Goal: Information Seeking & Learning: Learn about a topic

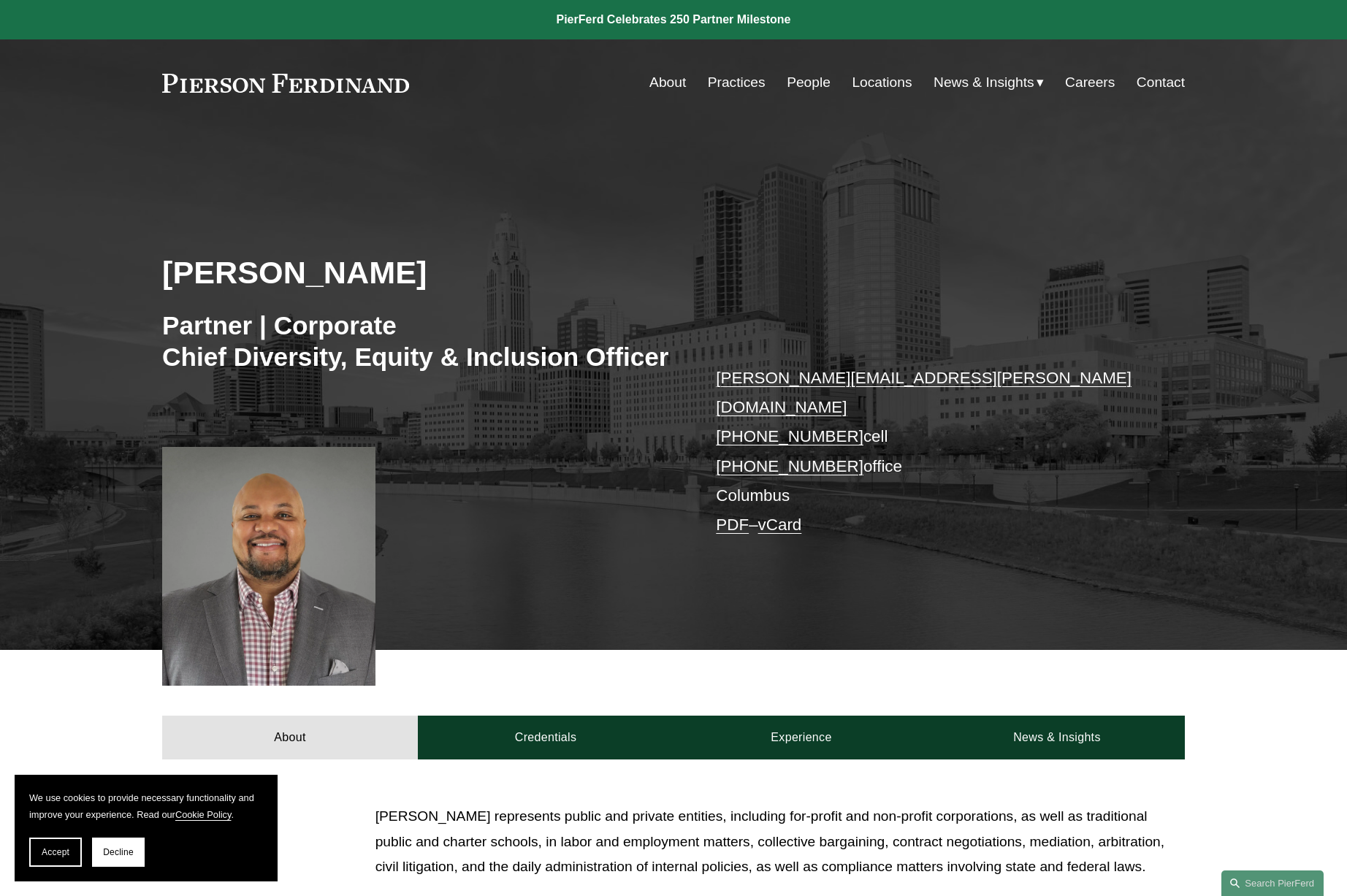
click at [813, 85] on link "People" at bounding box center [809, 83] width 44 height 28
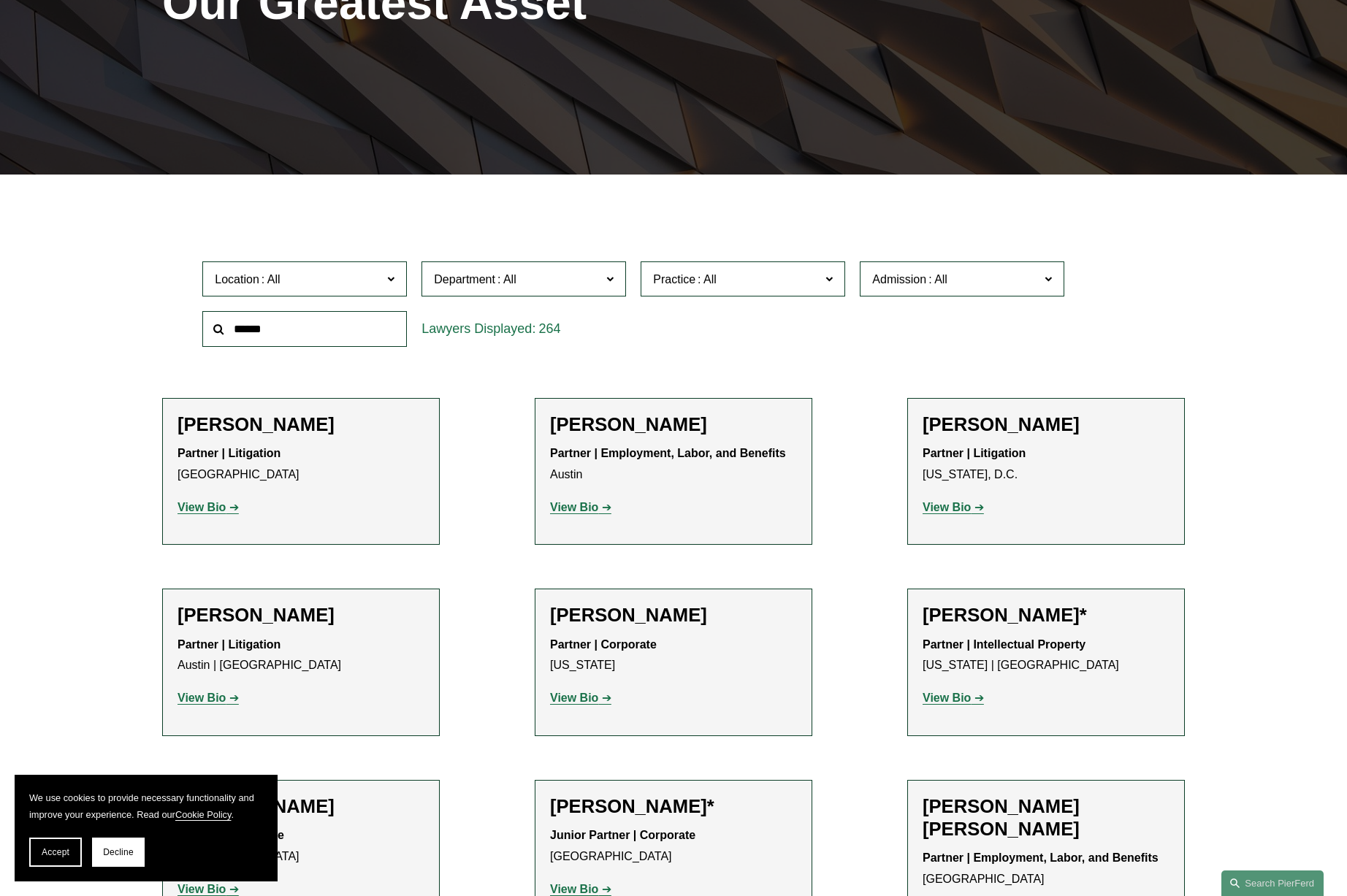
scroll to position [305, 0]
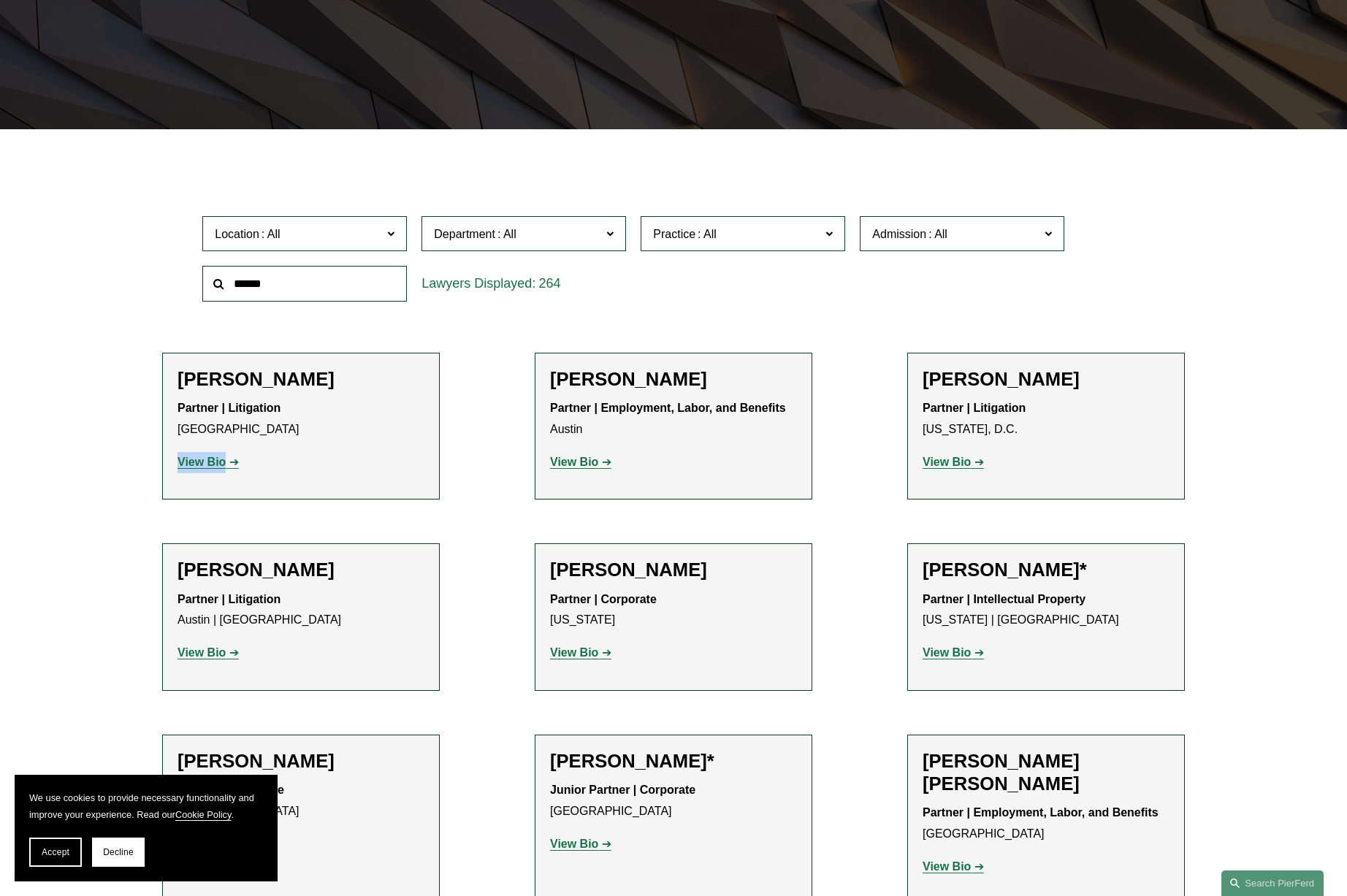
click at [191, 460] on strong "View Bio" at bounding box center [201, 461] width 48 height 12
click at [577, 464] on strong "View Bio" at bounding box center [573, 461] width 48 height 12
click at [976, 464] on link "View Bio" at bounding box center [954, 461] width 62 height 12
click at [214, 646] on strong "View Bio" at bounding box center [201, 652] width 48 height 12
click at [567, 654] on strong "View Bio" at bounding box center [573, 652] width 48 height 12
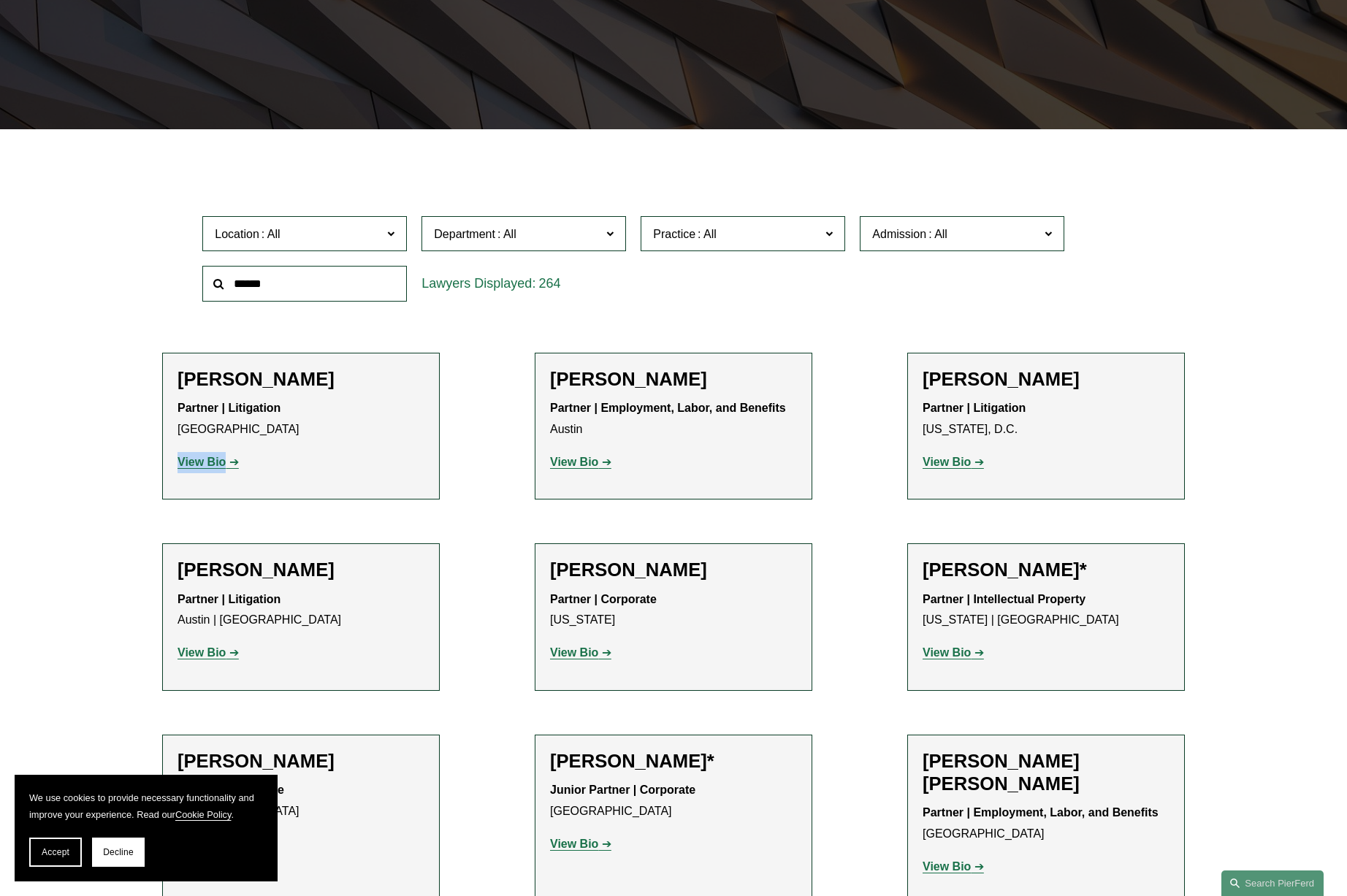
click at [963, 646] on strong "View Bio" at bounding box center [946, 652] width 48 height 12
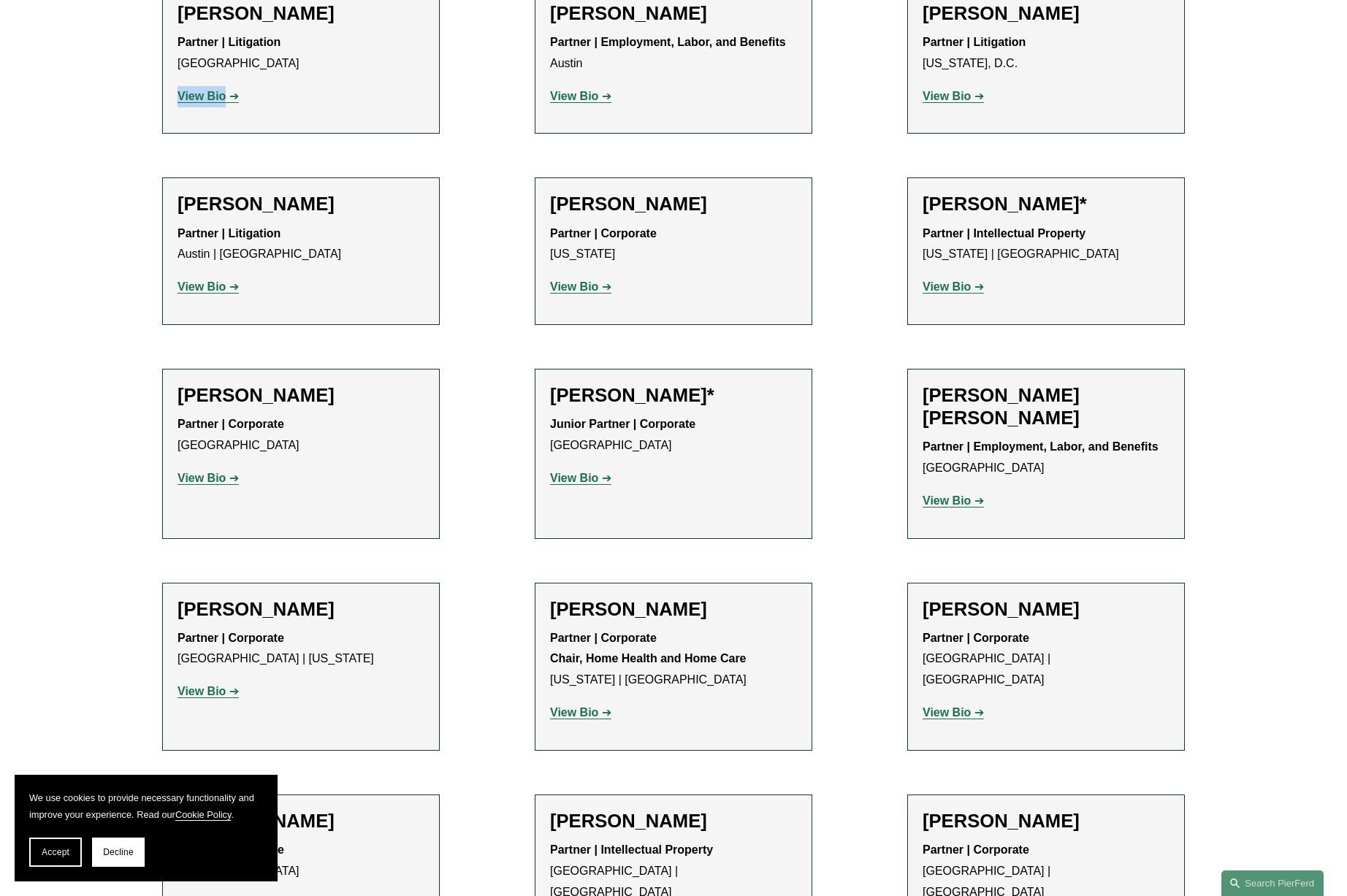
scroll to position [716, 0]
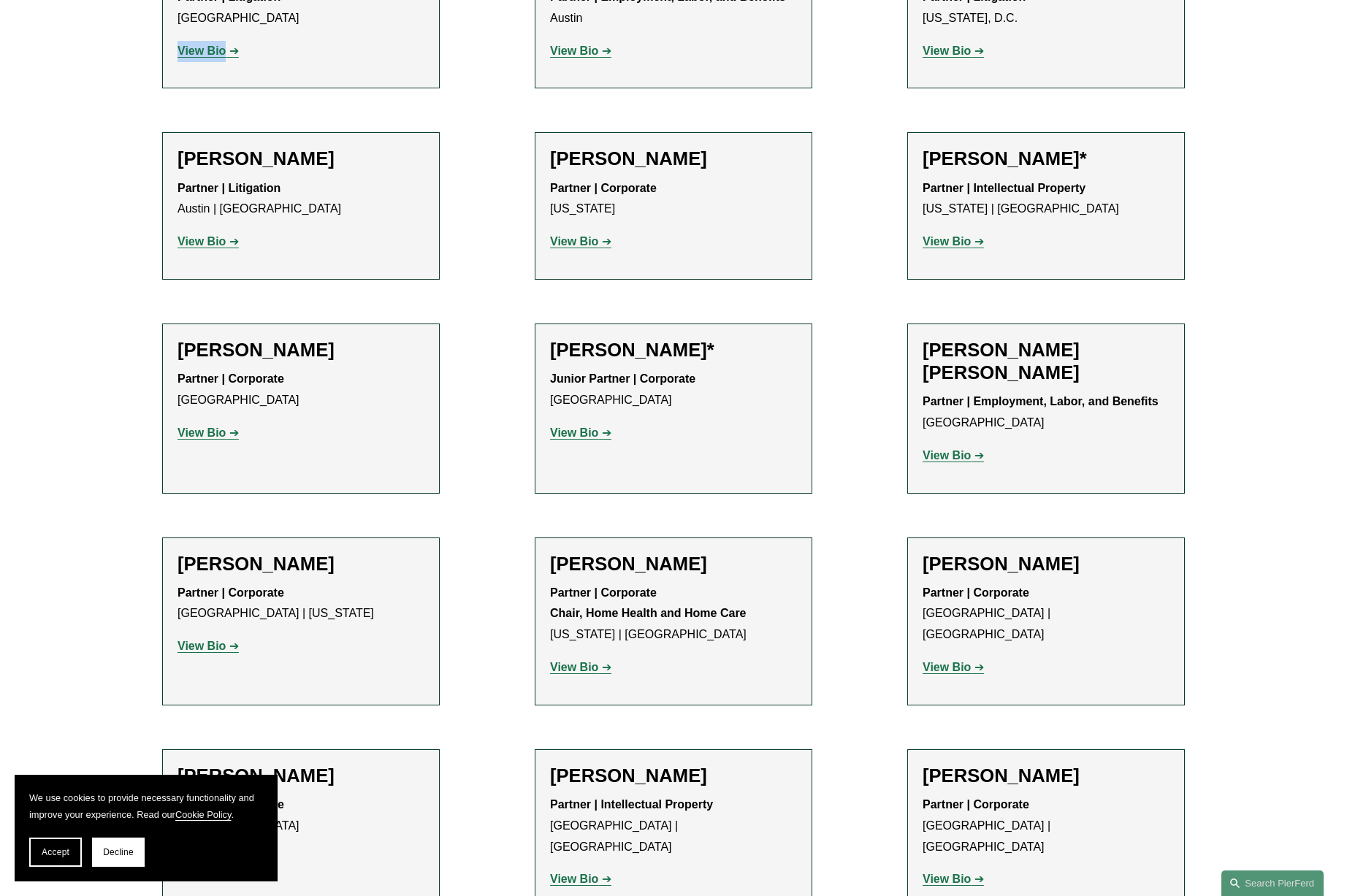
click at [198, 427] on strong "View Bio" at bounding box center [201, 432] width 48 height 12
click at [589, 431] on strong "View Bio" at bounding box center [573, 432] width 48 height 12
click at [962, 455] on strong "View Bio" at bounding box center [946, 455] width 48 height 12
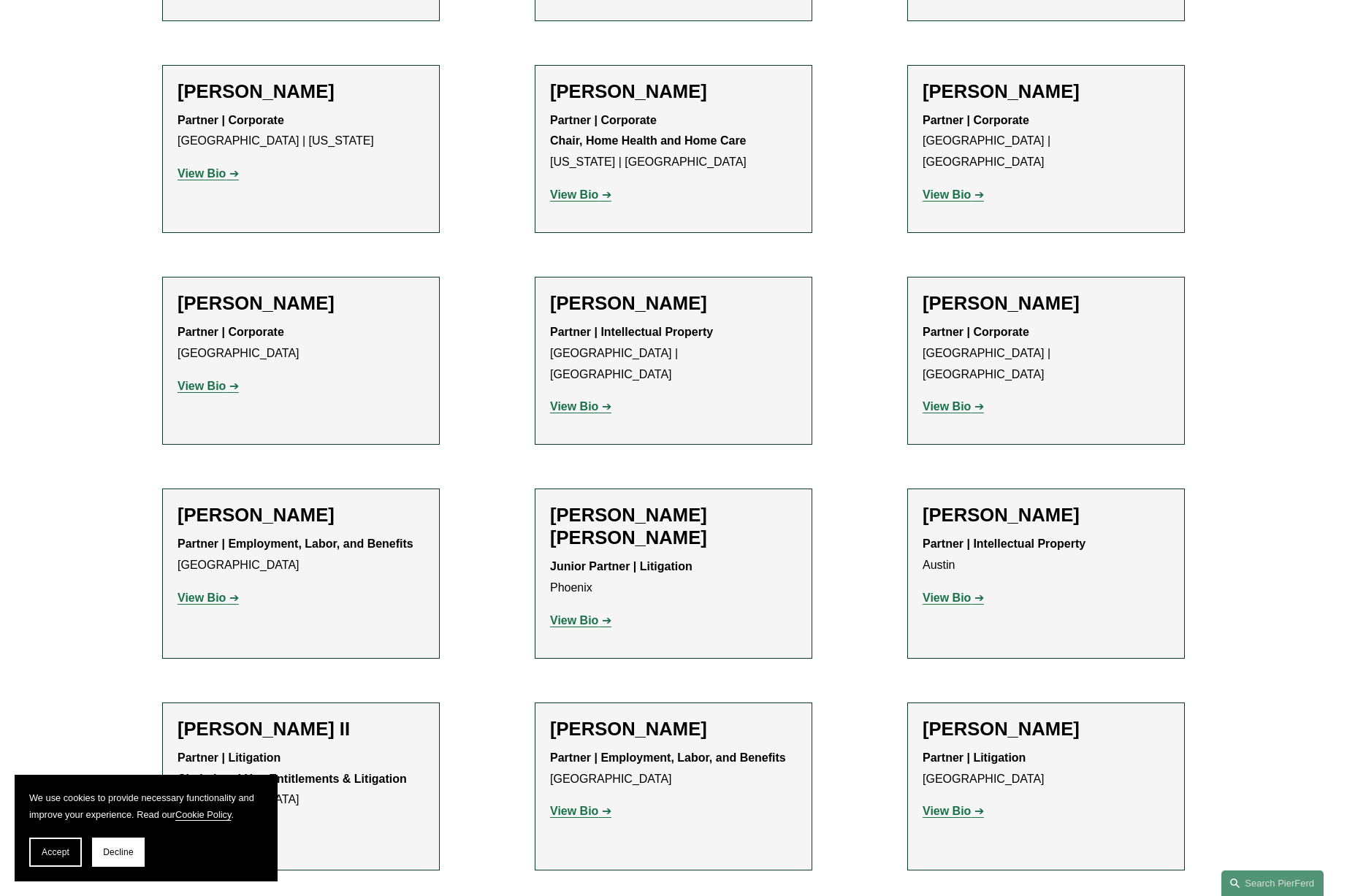
scroll to position [1203, 0]
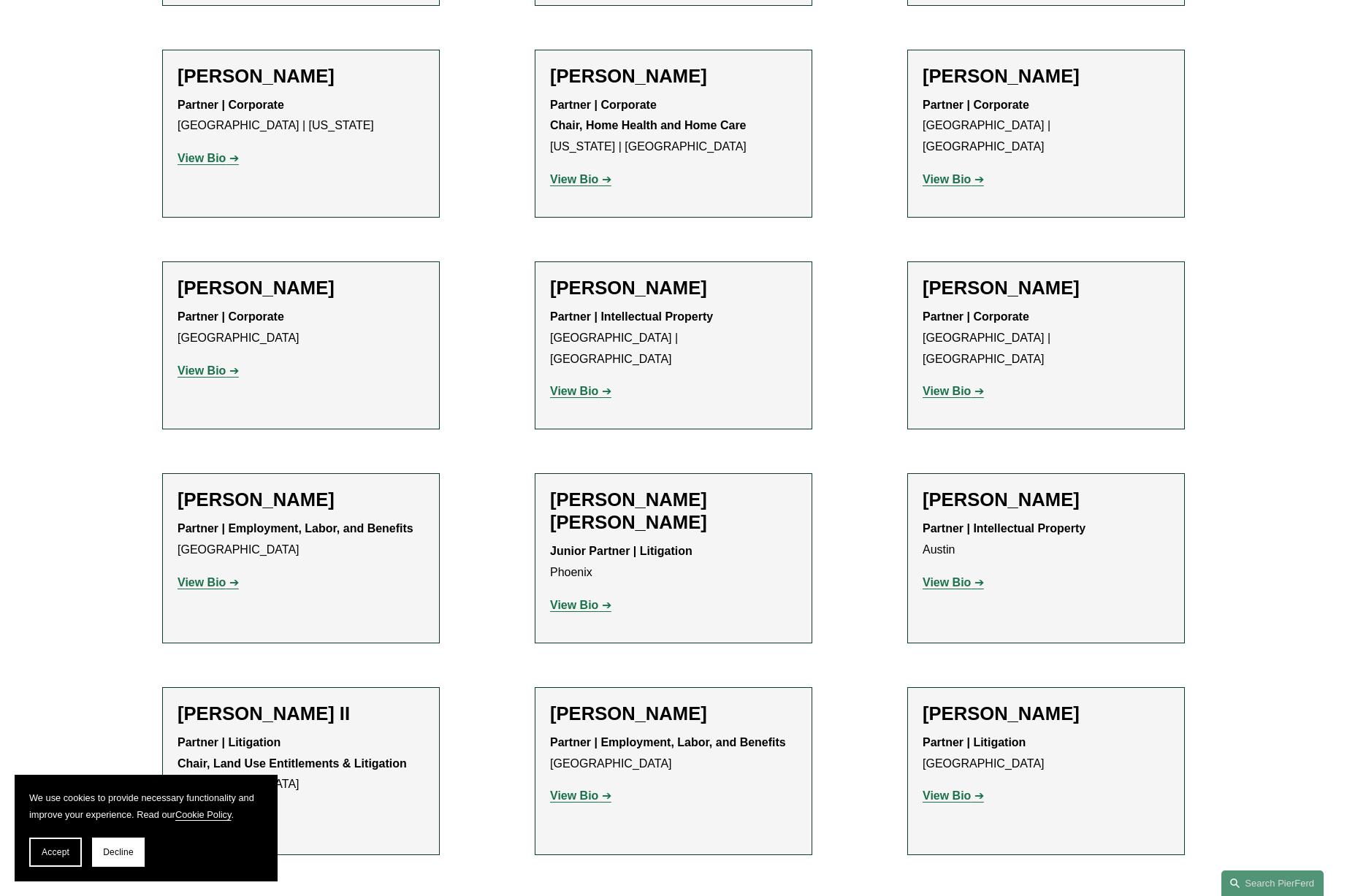
click at [971, 385] on link "View Bio" at bounding box center [954, 391] width 62 height 12
click at [603, 599] on link "View Bio" at bounding box center [581, 605] width 62 height 12
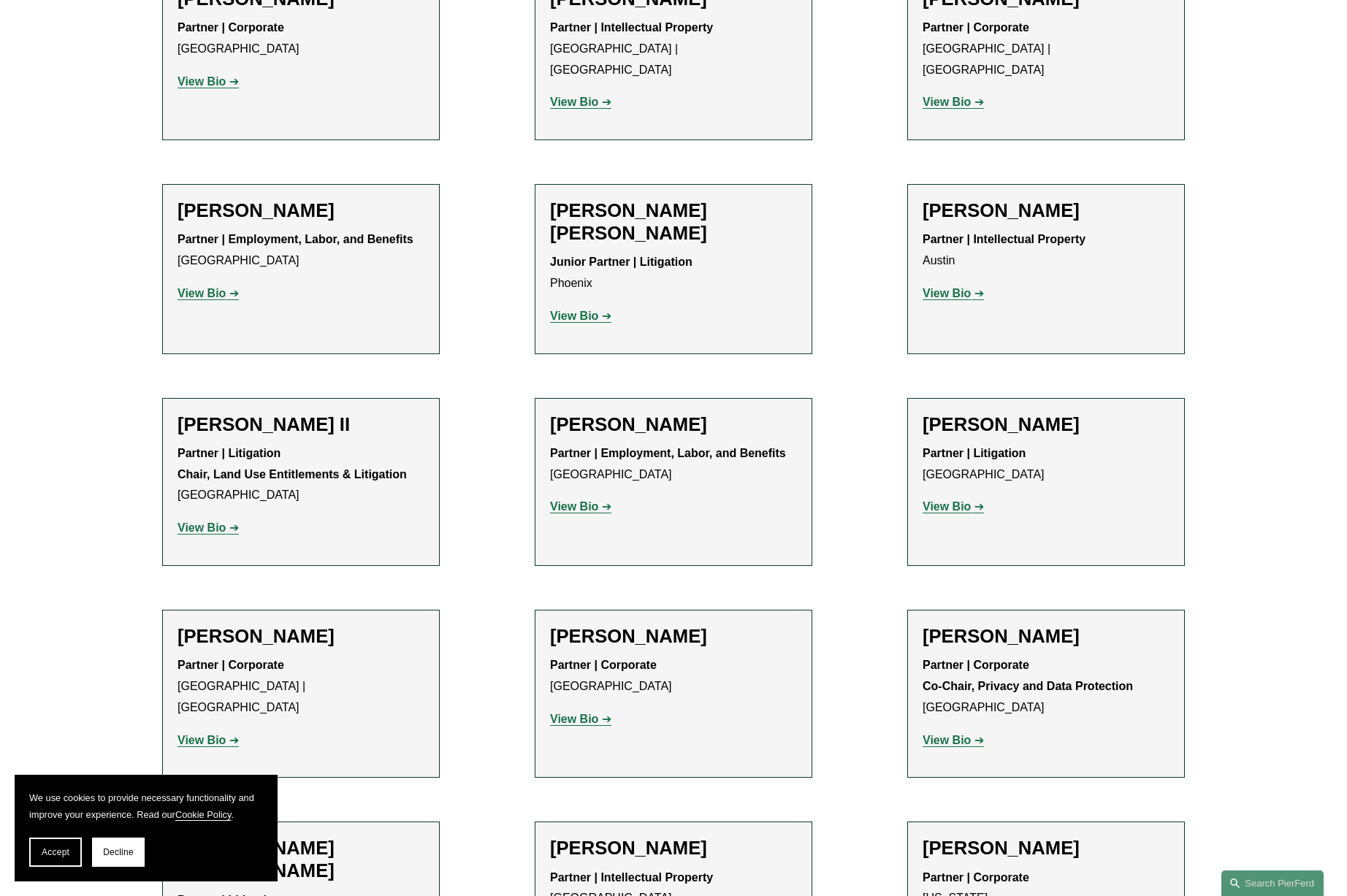
scroll to position [1539, 0]
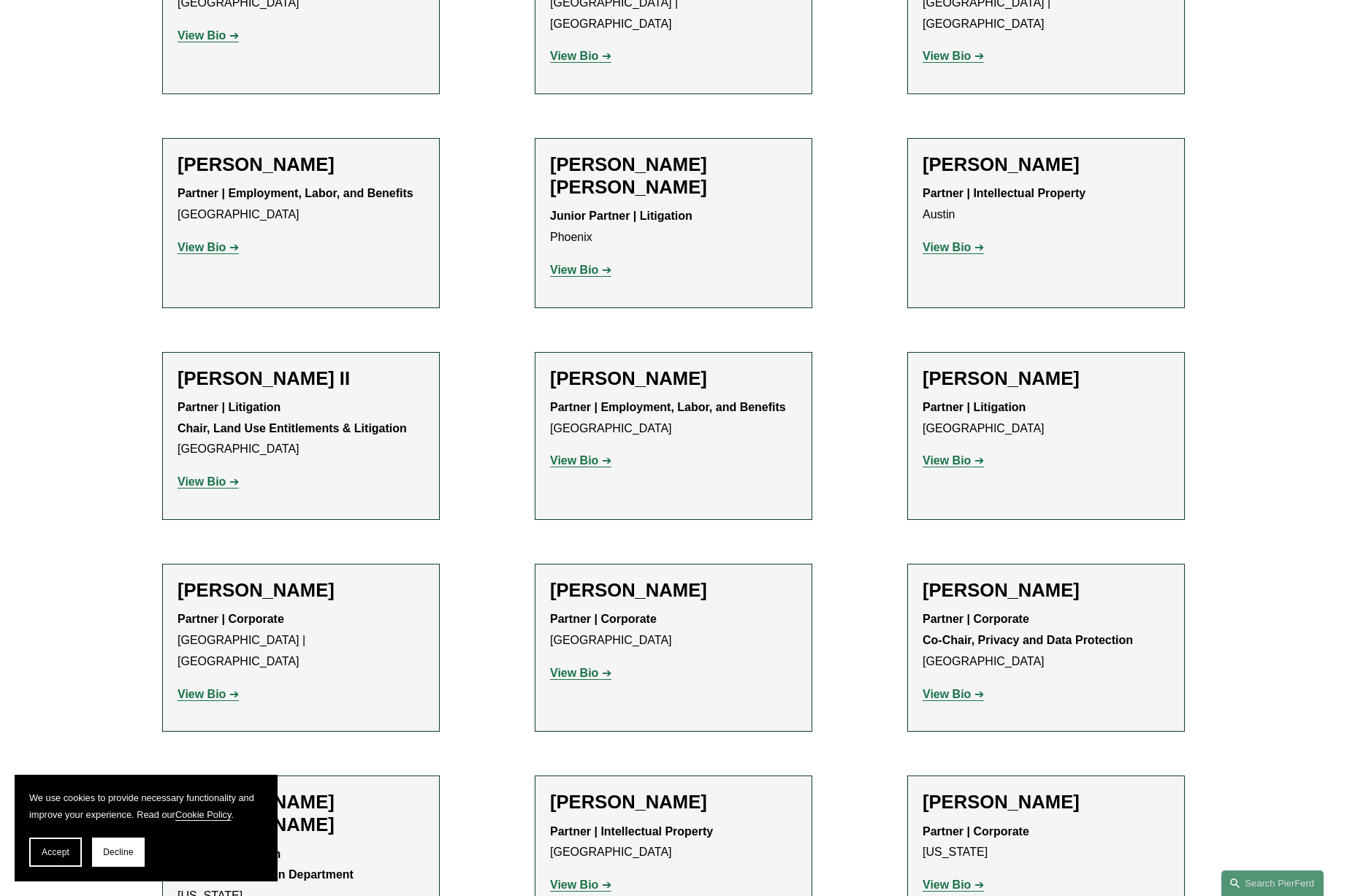
click at [212, 472] on p "View Bio" at bounding box center [301, 482] width 247 height 21
click at [212, 475] on strong "View Bio" at bounding box center [201, 481] width 48 height 12
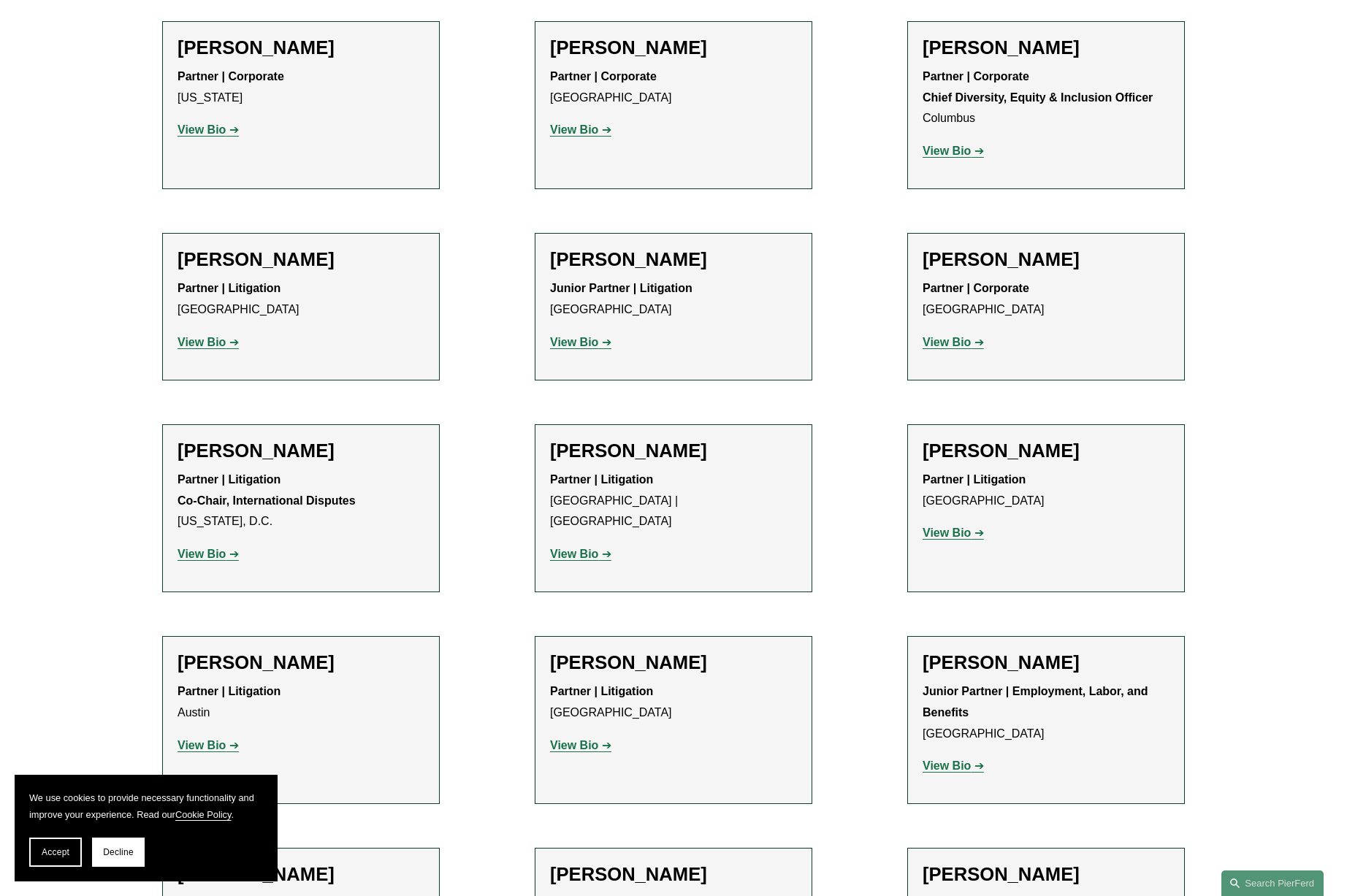
scroll to position [2559, 0]
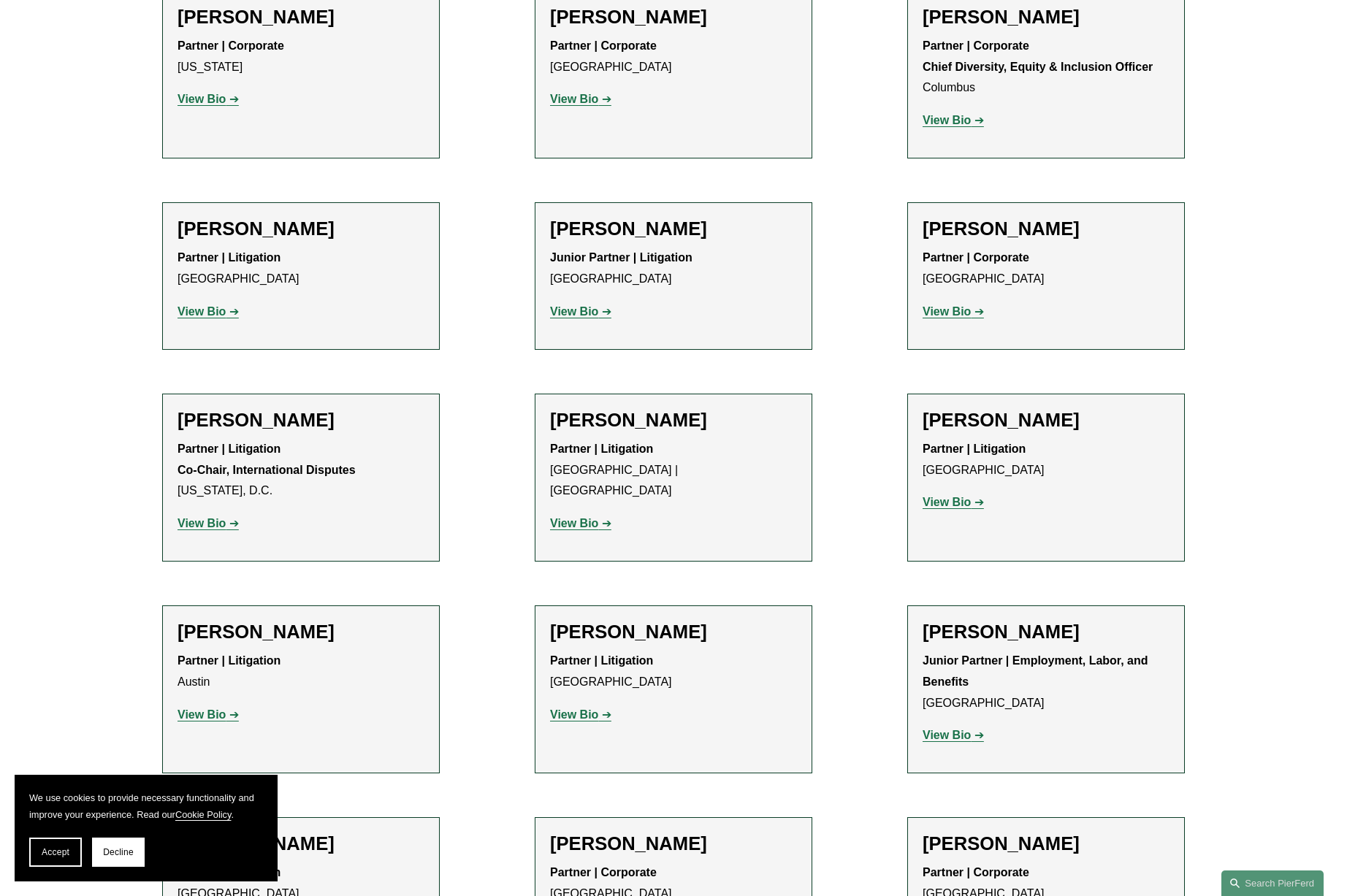
click at [596, 517] on strong "View Bio" at bounding box center [573, 523] width 48 height 12
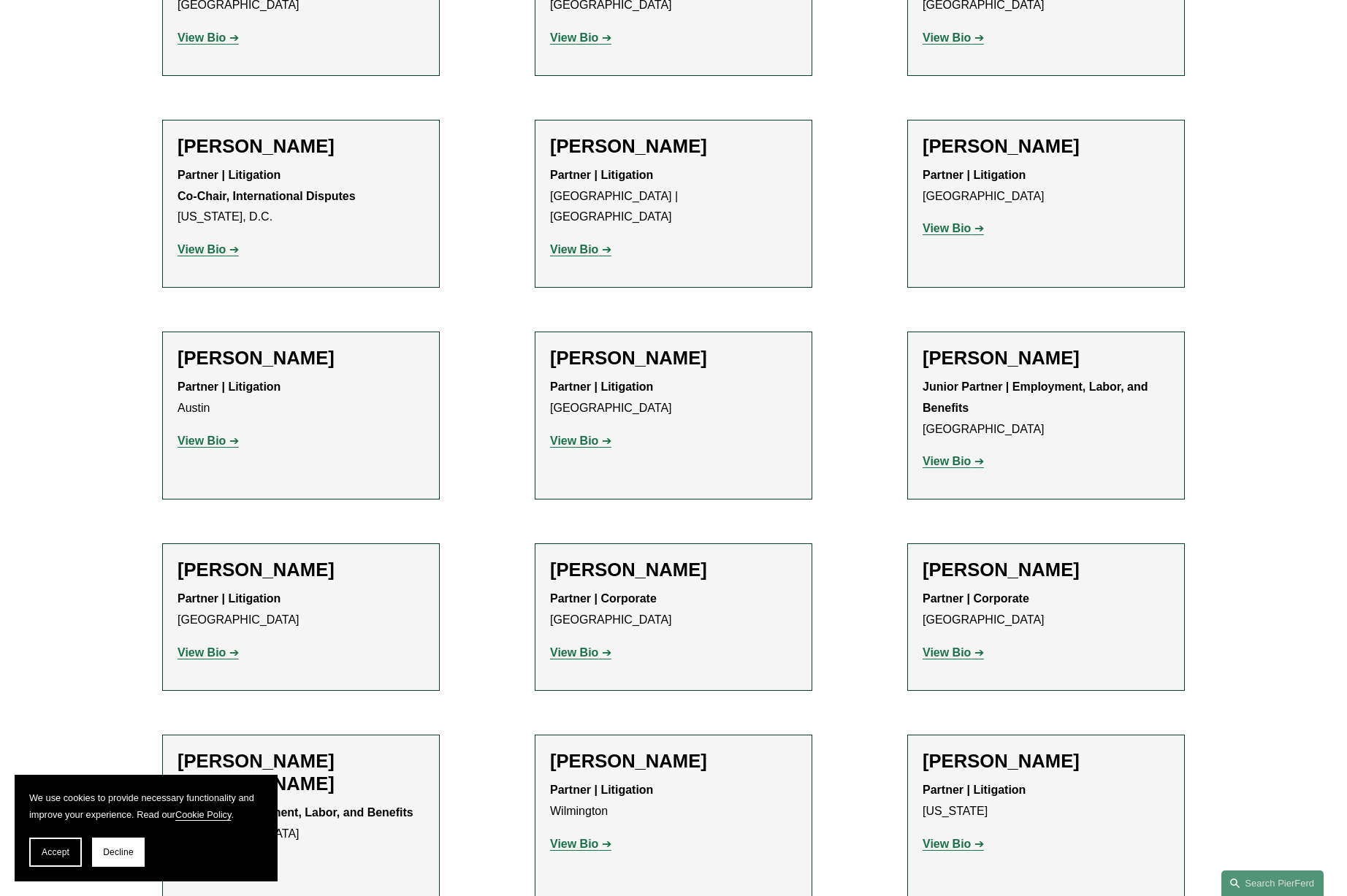
scroll to position [2849, 0]
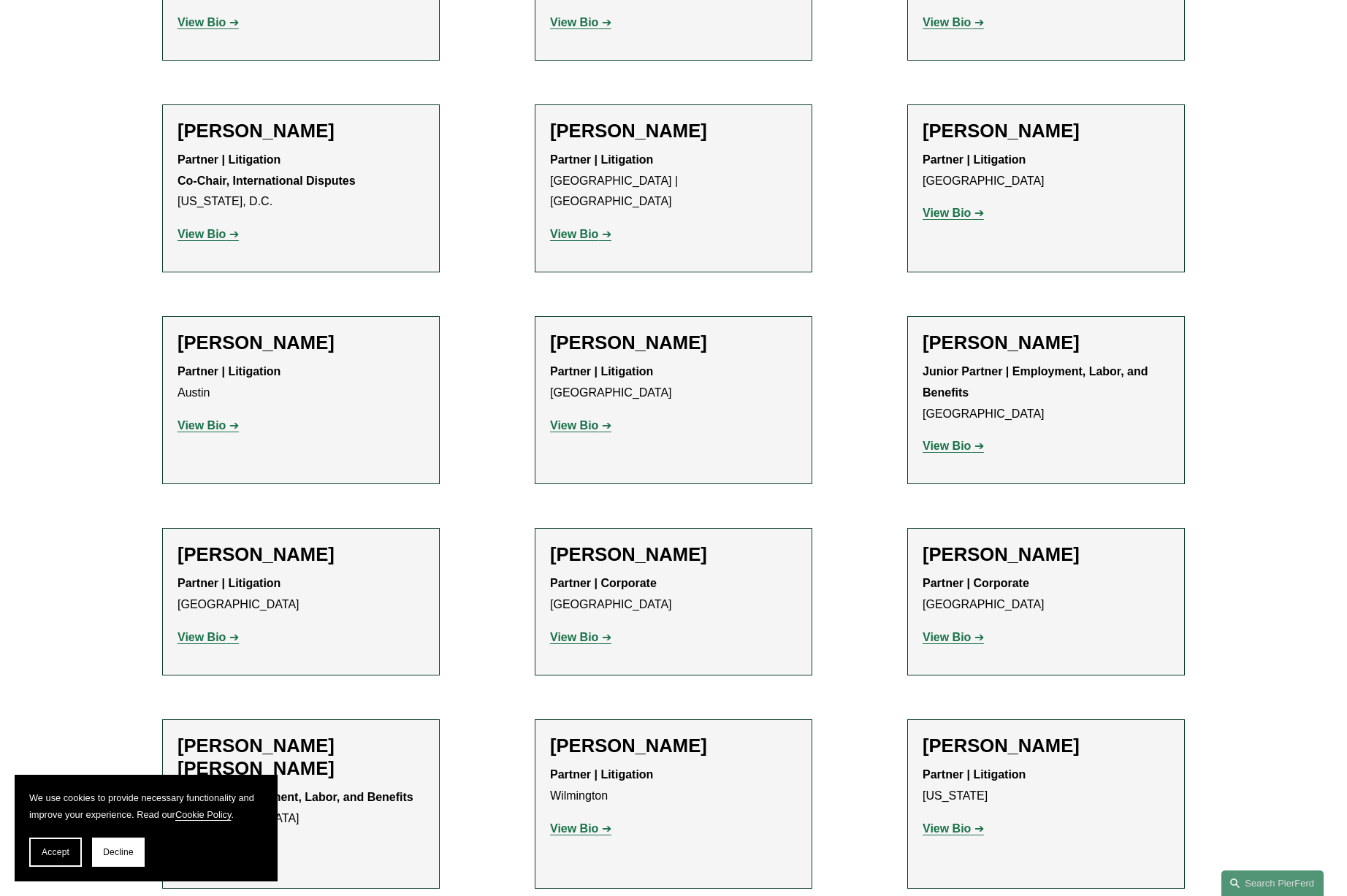
click at [953, 439] on strong "View Bio" at bounding box center [946, 445] width 48 height 12
click at [947, 631] on strong "View Bio" at bounding box center [946, 637] width 48 height 12
click at [206, 631] on strong "View Bio" at bounding box center [201, 637] width 48 height 12
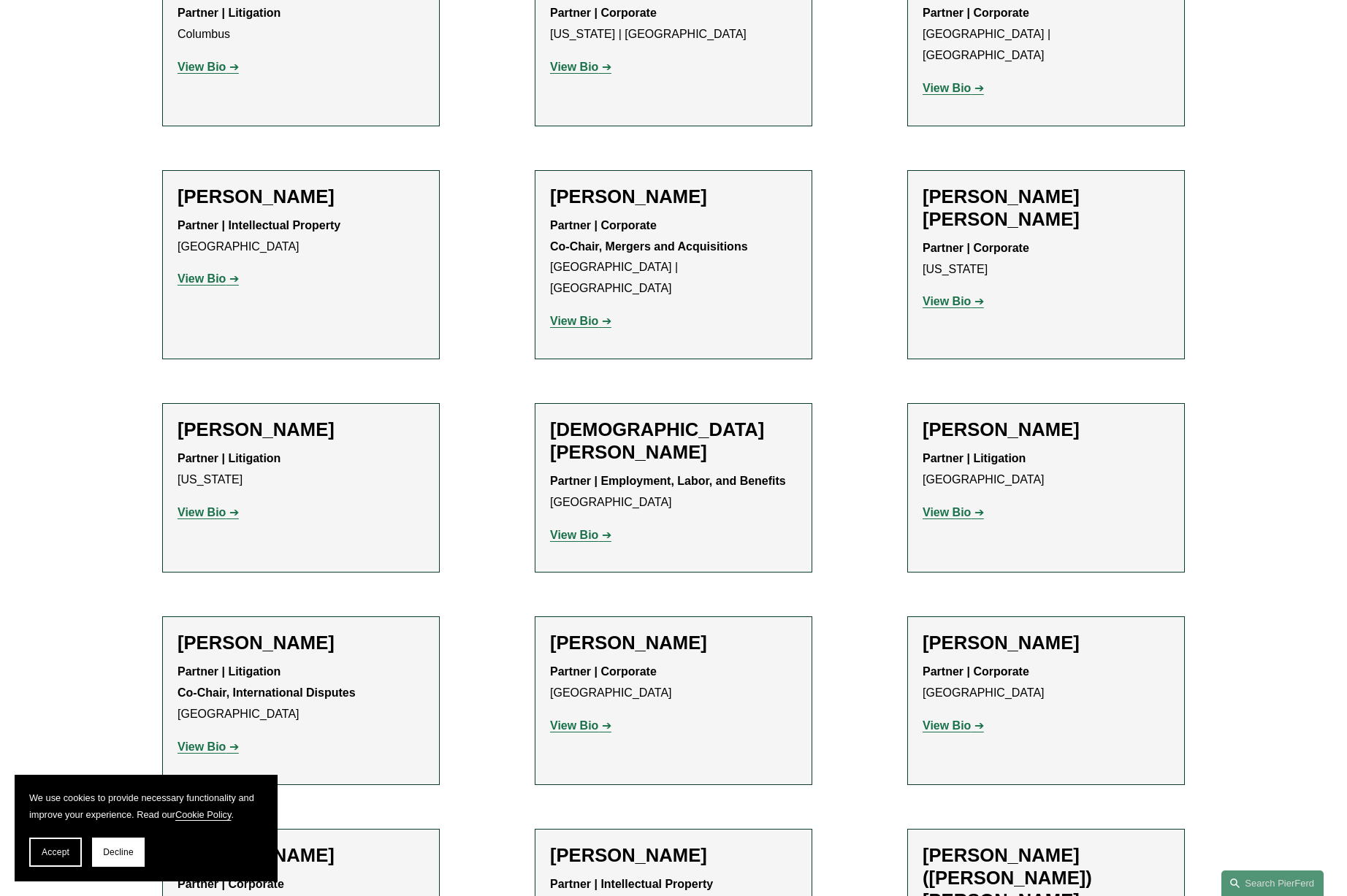
scroll to position [3885, 0]
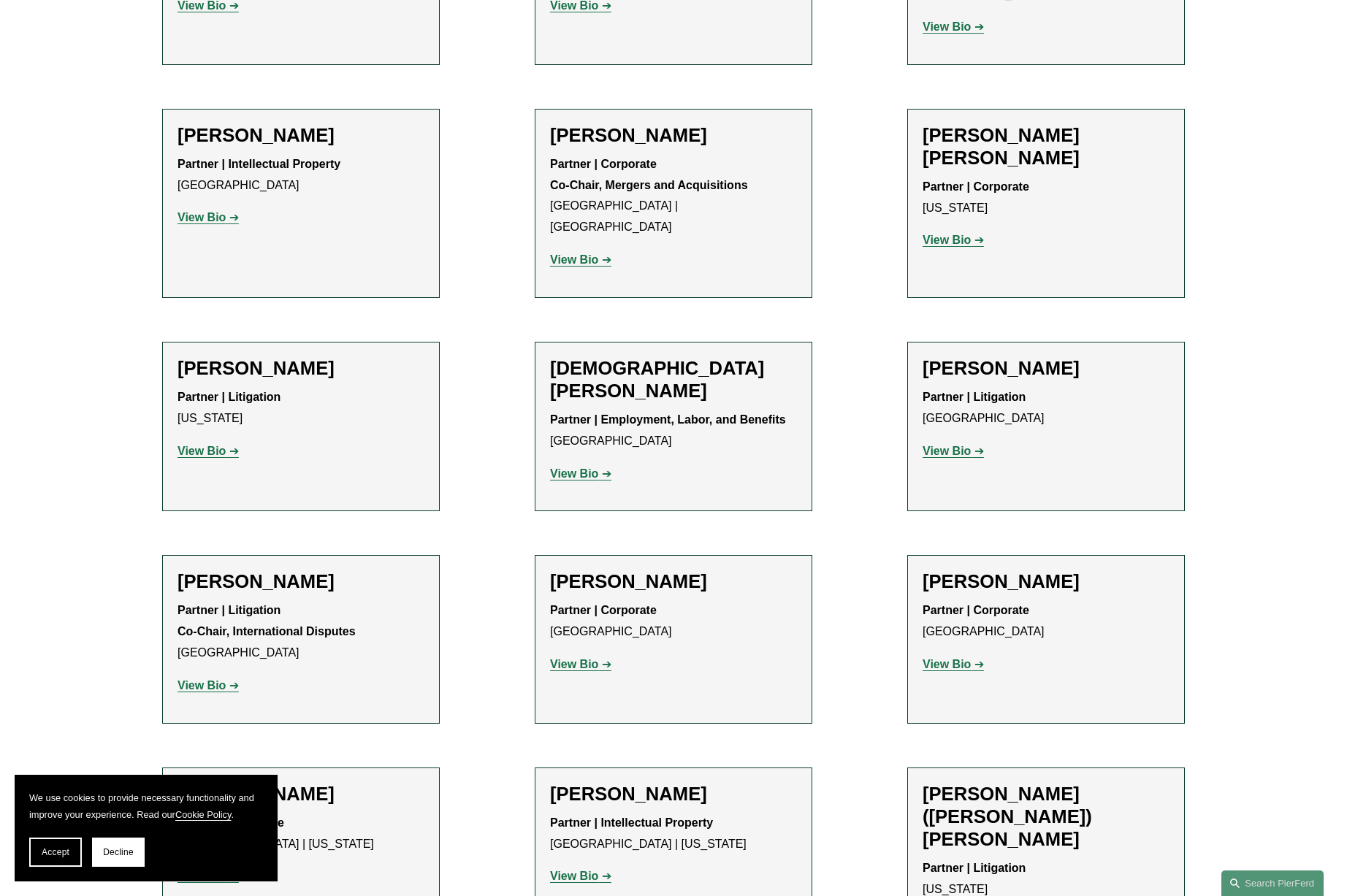
click at [958, 658] on strong "View Bio" at bounding box center [946, 664] width 48 height 12
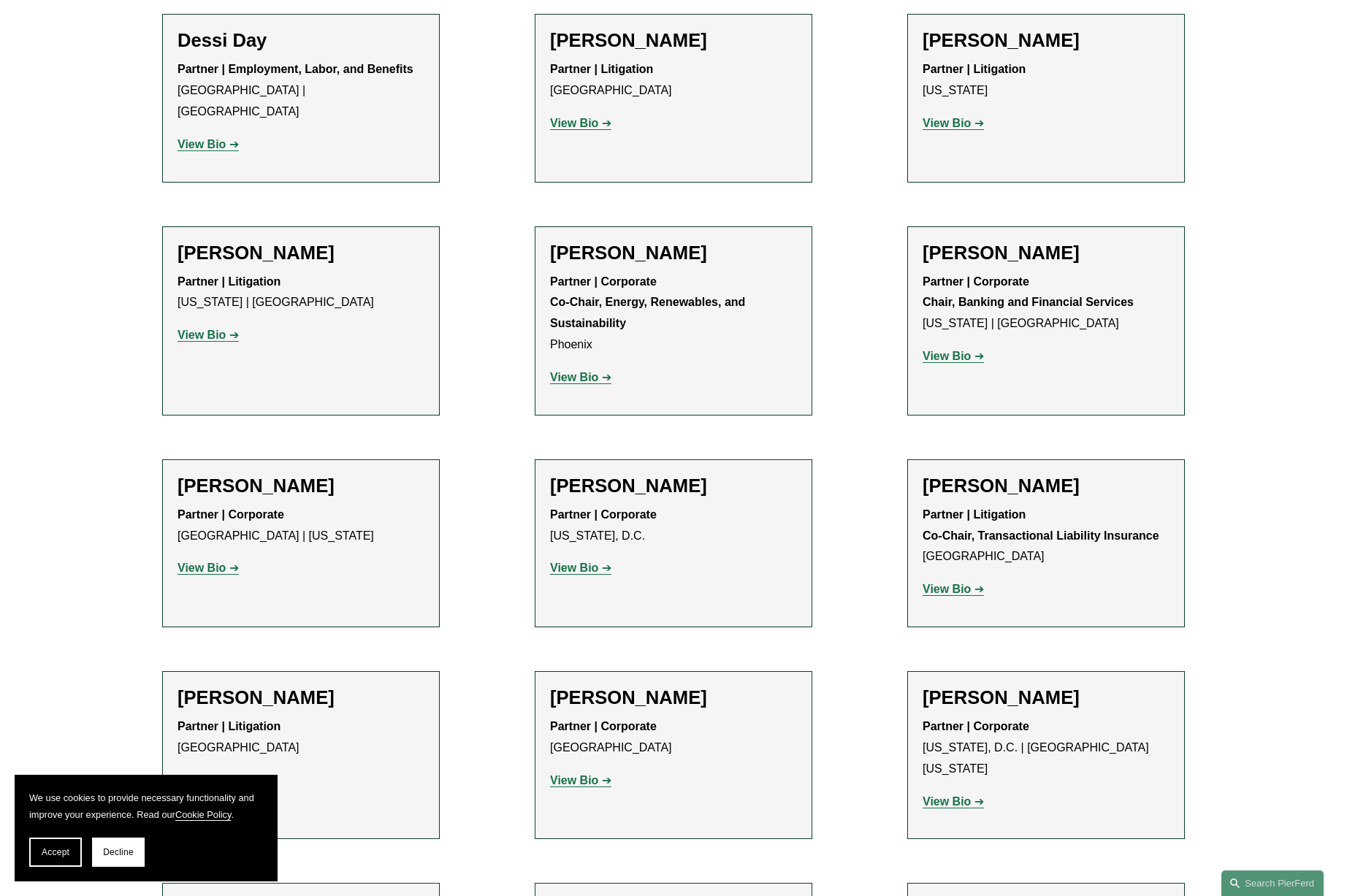
scroll to position [4951, 0]
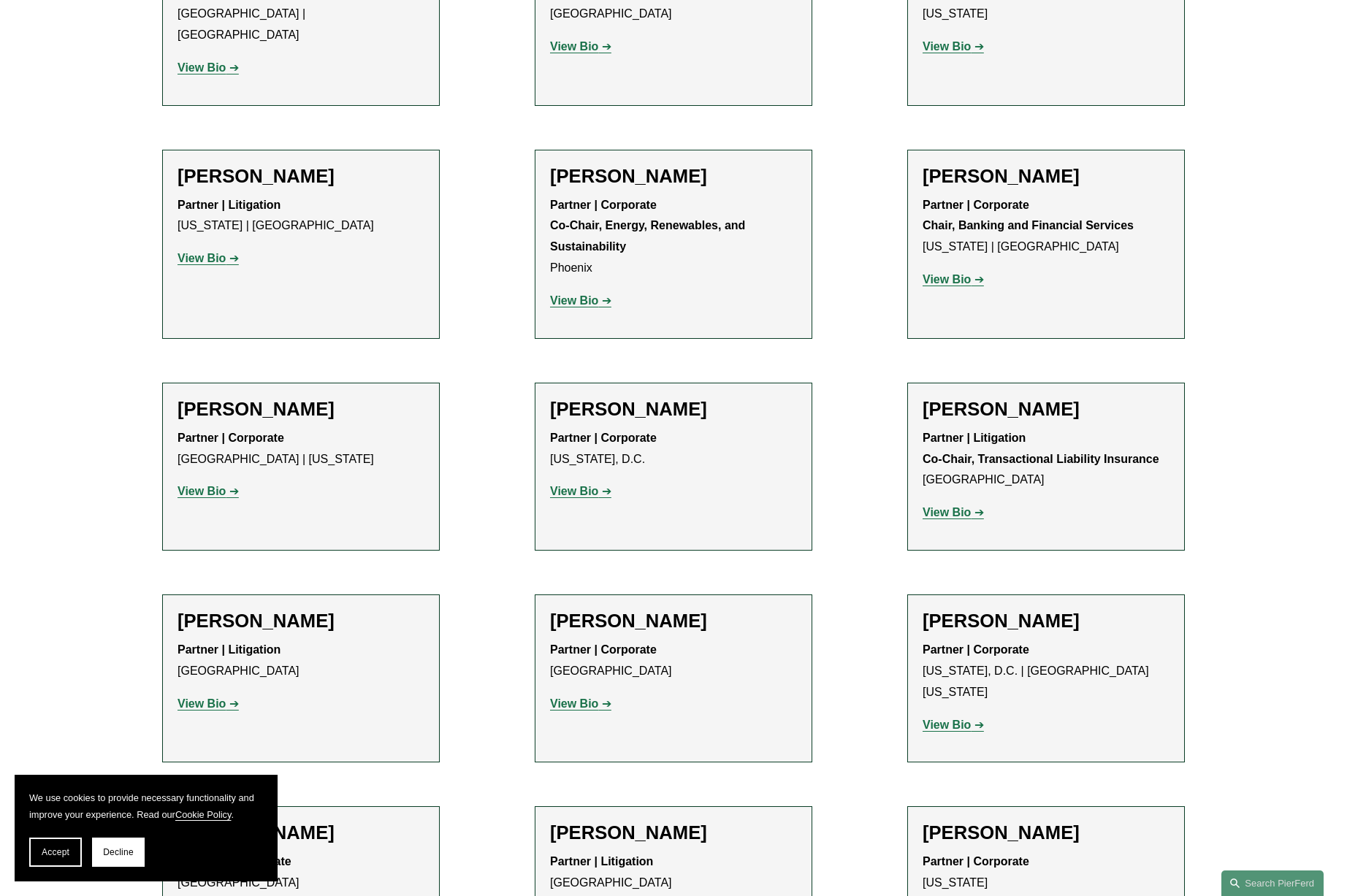
click at [217, 697] on strong "View Bio" at bounding box center [201, 703] width 48 height 12
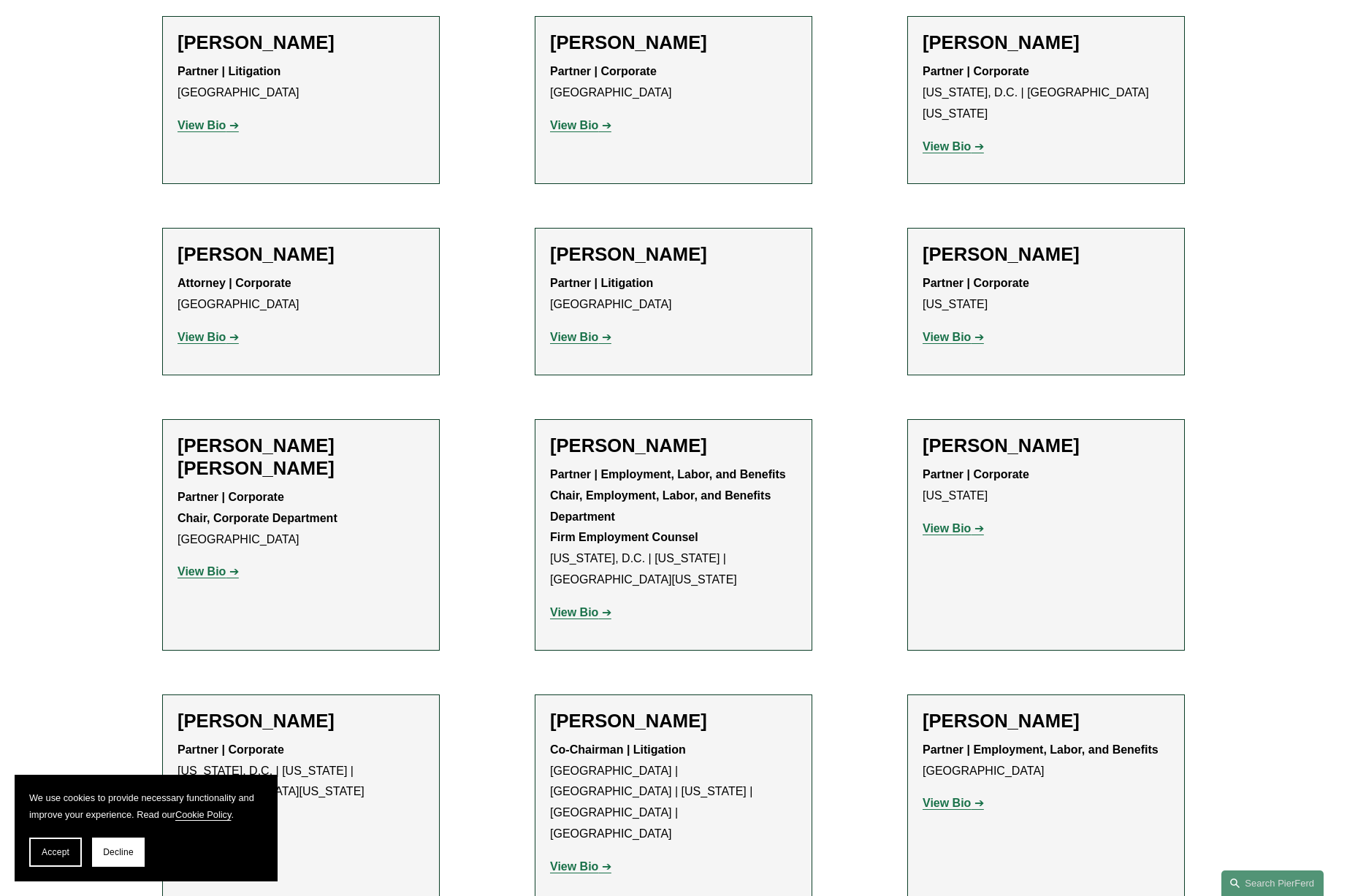
scroll to position [5605, 0]
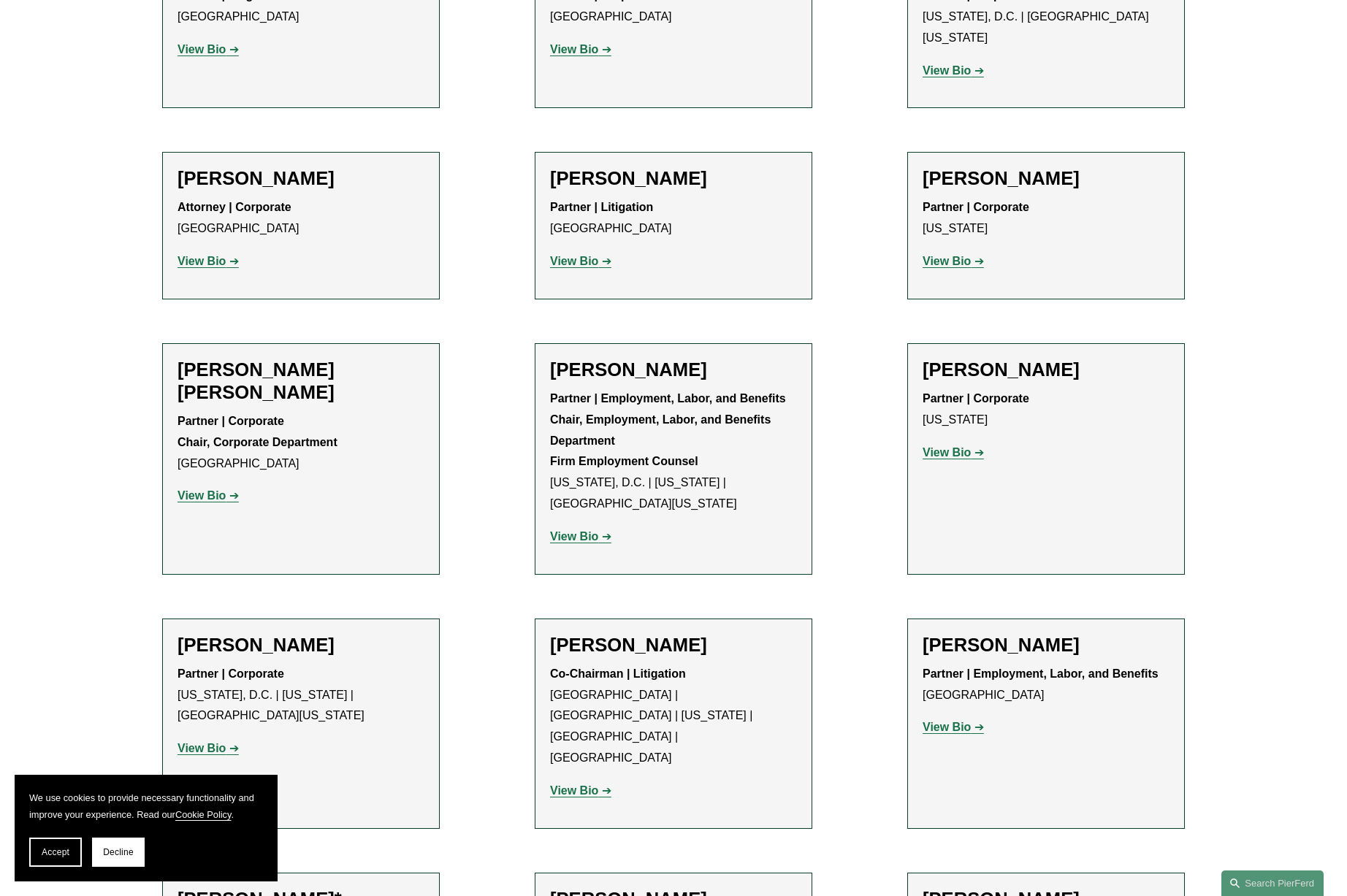
click at [581, 784] on strong "View Bio" at bounding box center [573, 790] width 48 height 12
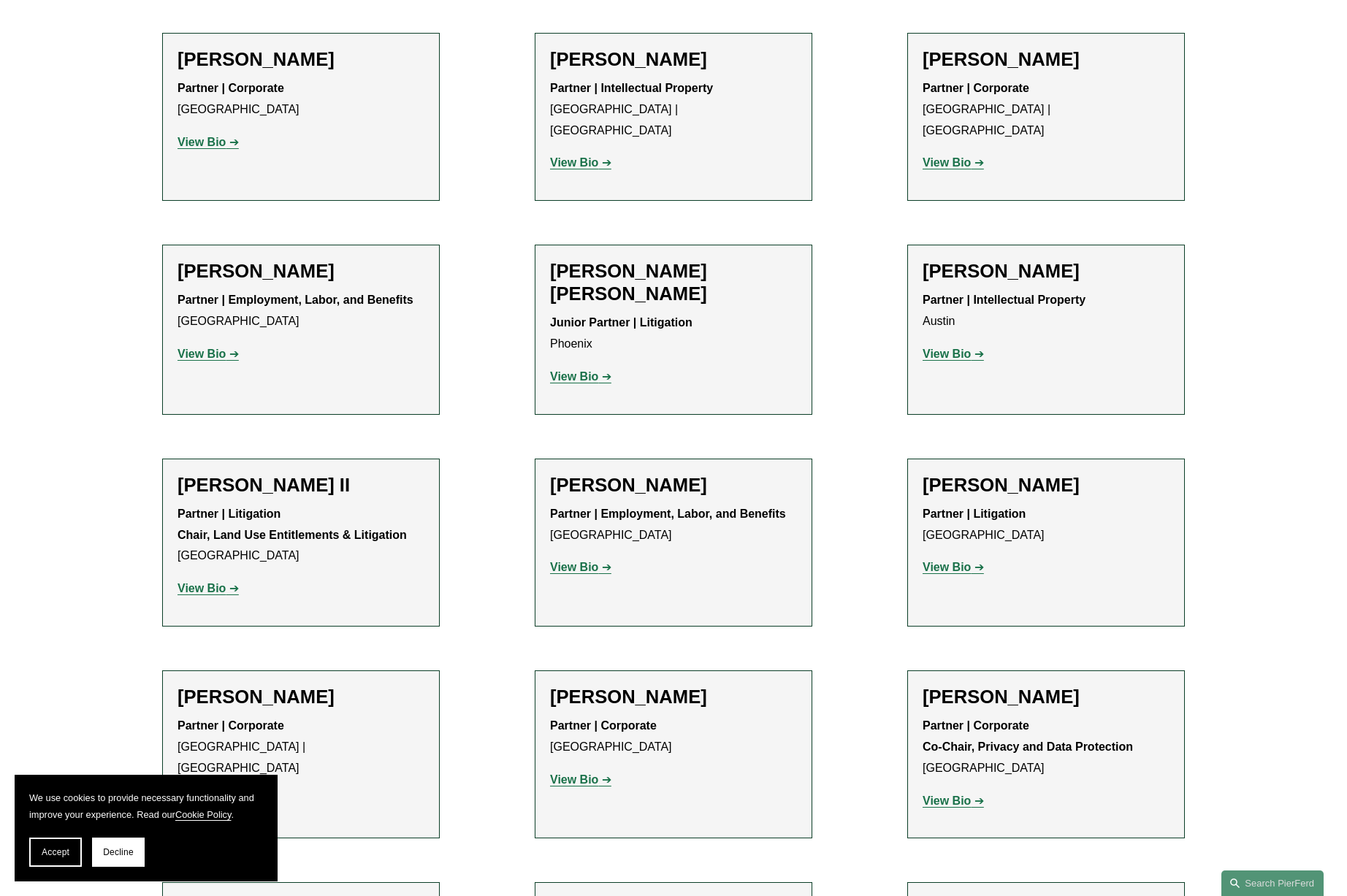
scroll to position [0, 0]
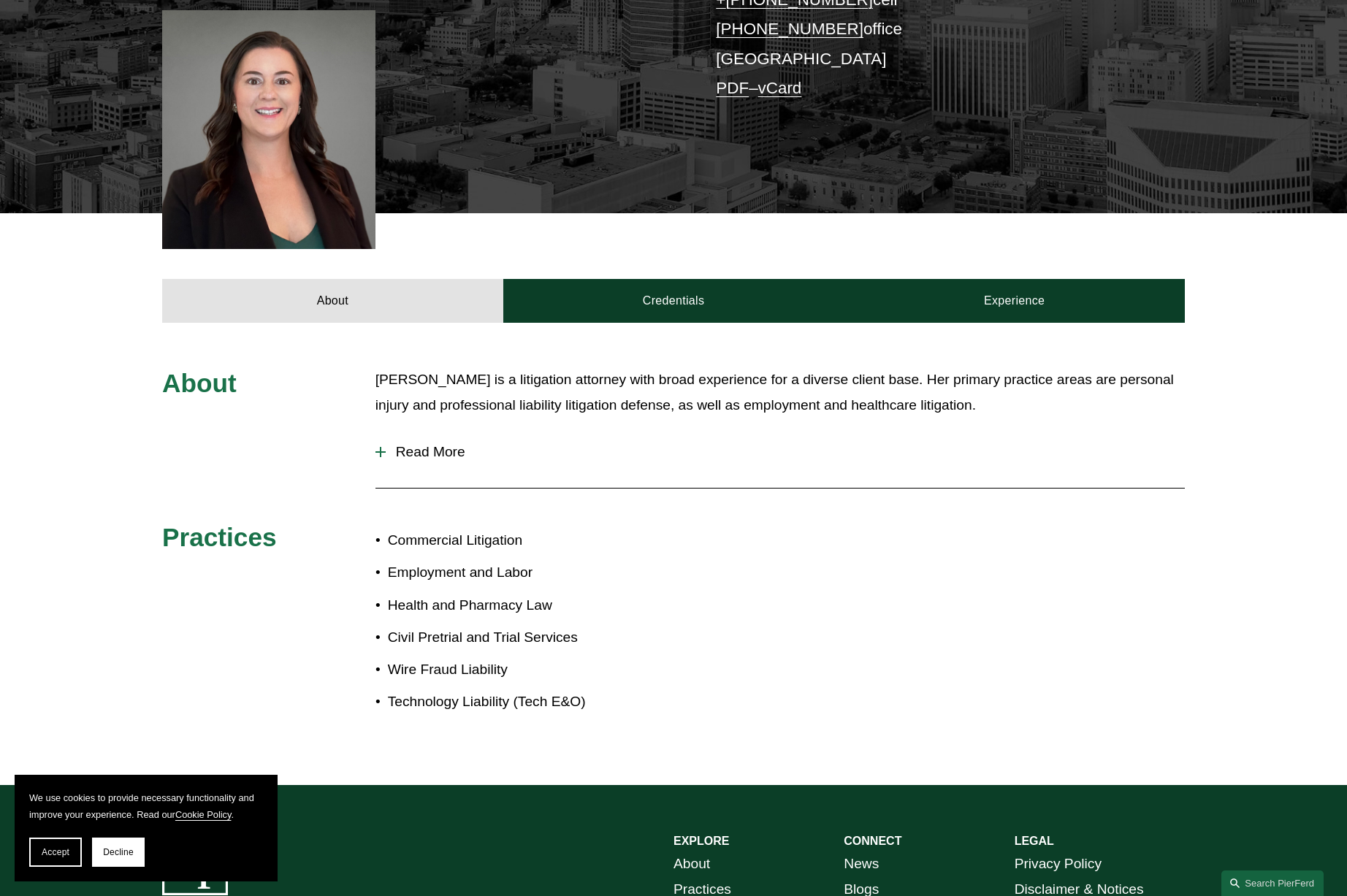
scroll to position [395, 0]
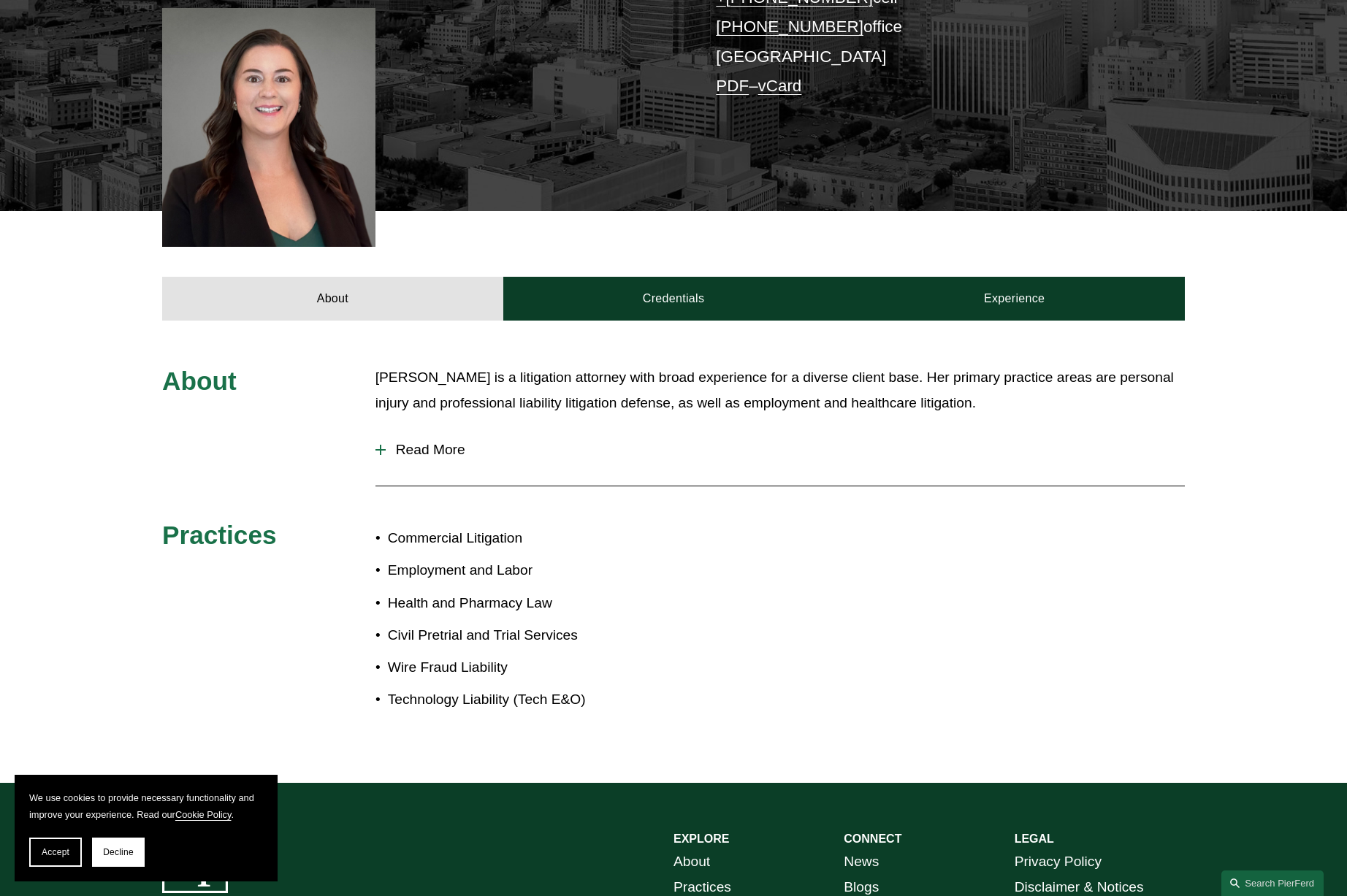
click at [409, 442] on span "Read More" at bounding box center [785, 450] width 799 height 16
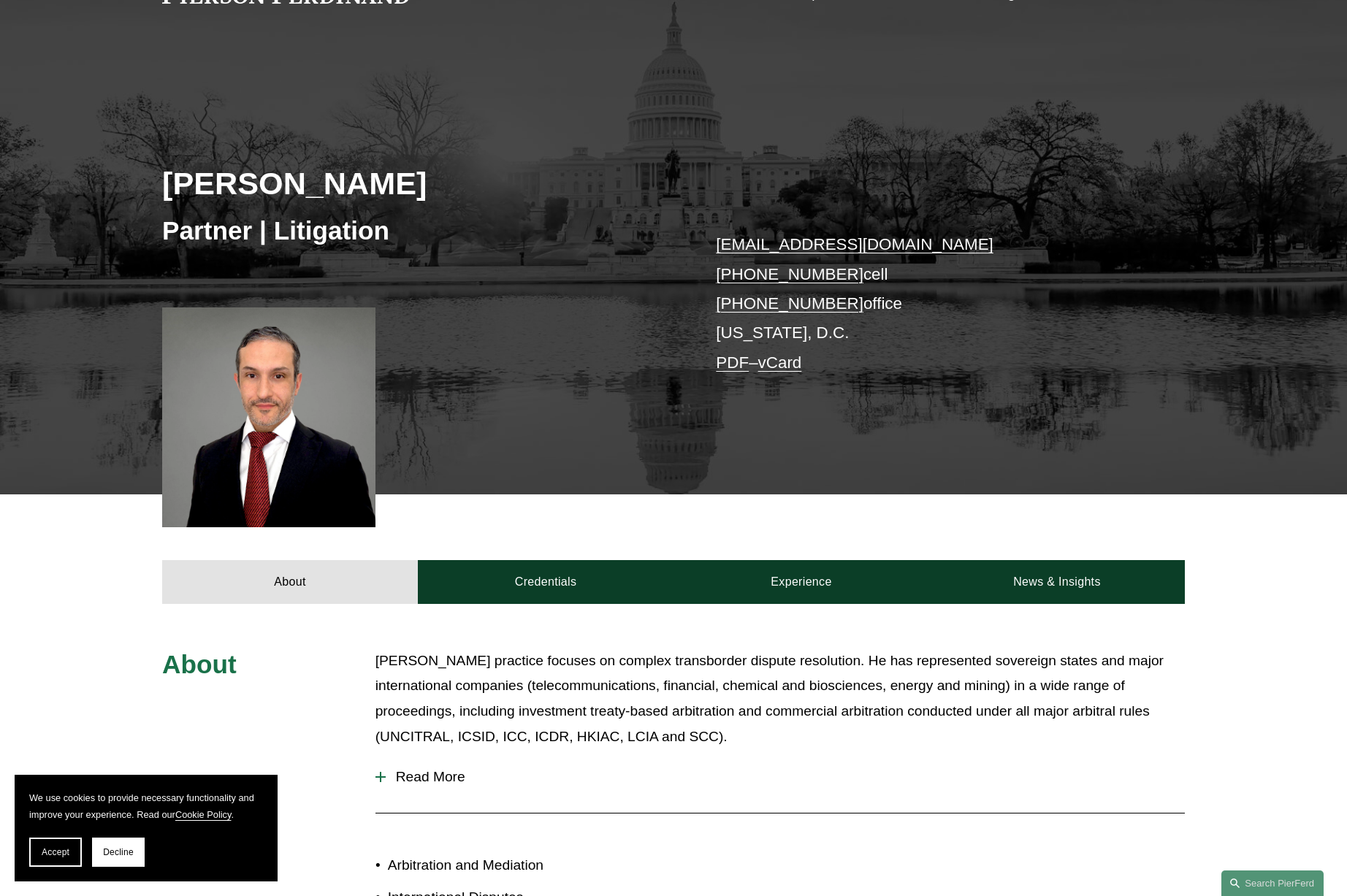
scroll to position [217, 0]
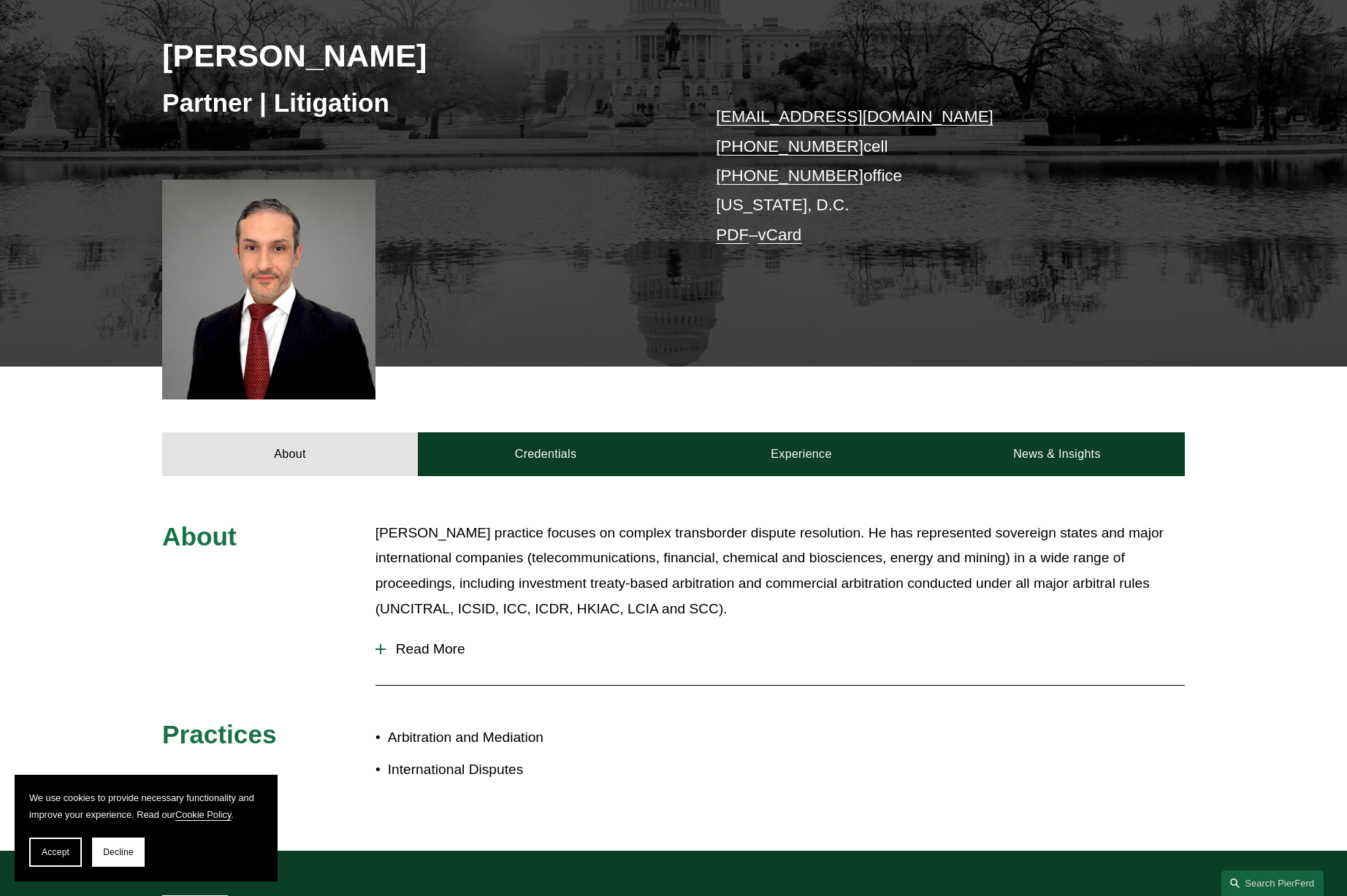
click at [425, 651] on span "Read More" at bounding box center [785, 649] width 799 height 16
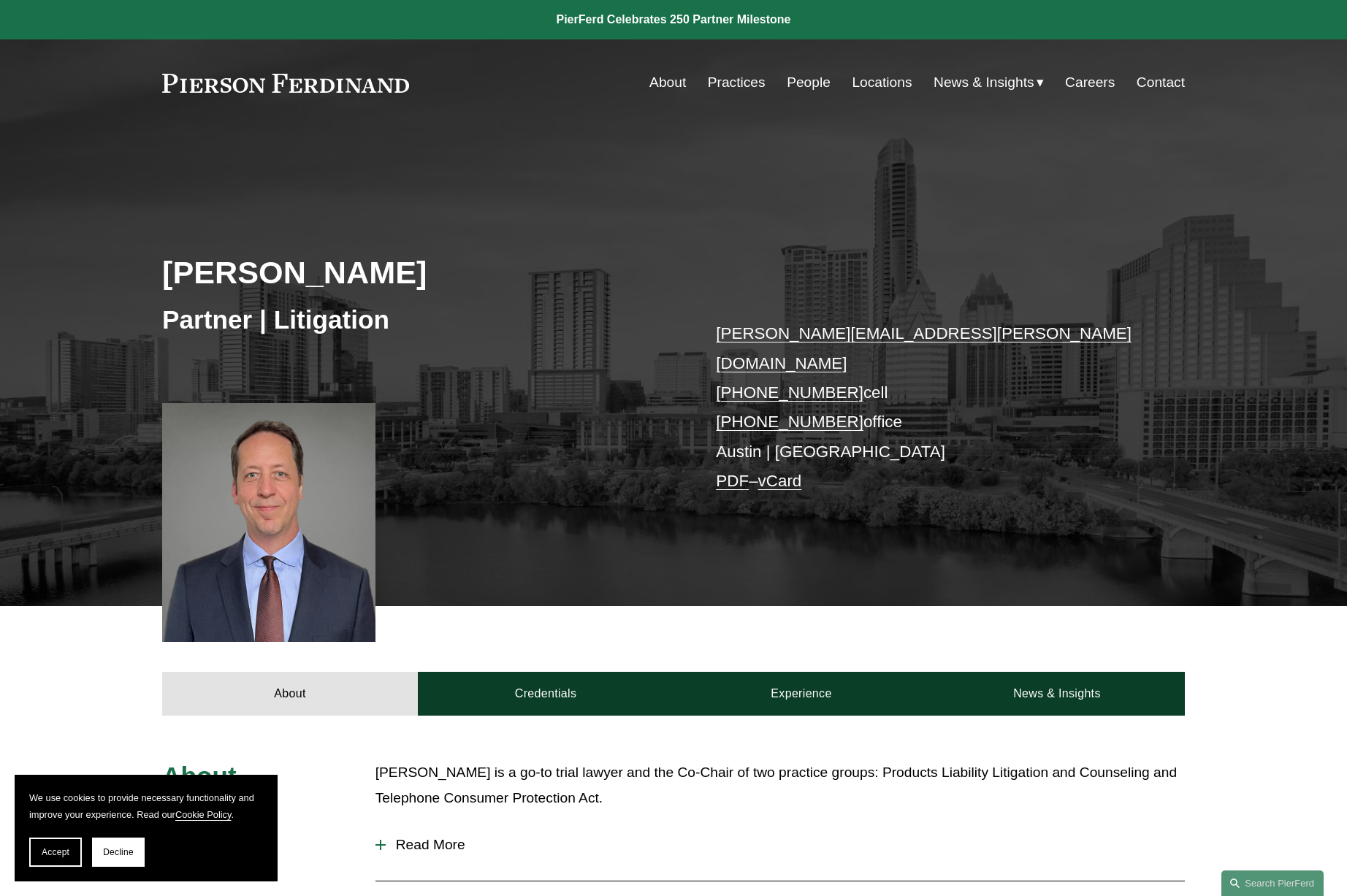
click at [402, 837] on span "Read More" at bounding box center [785, 845] width 799 height 16
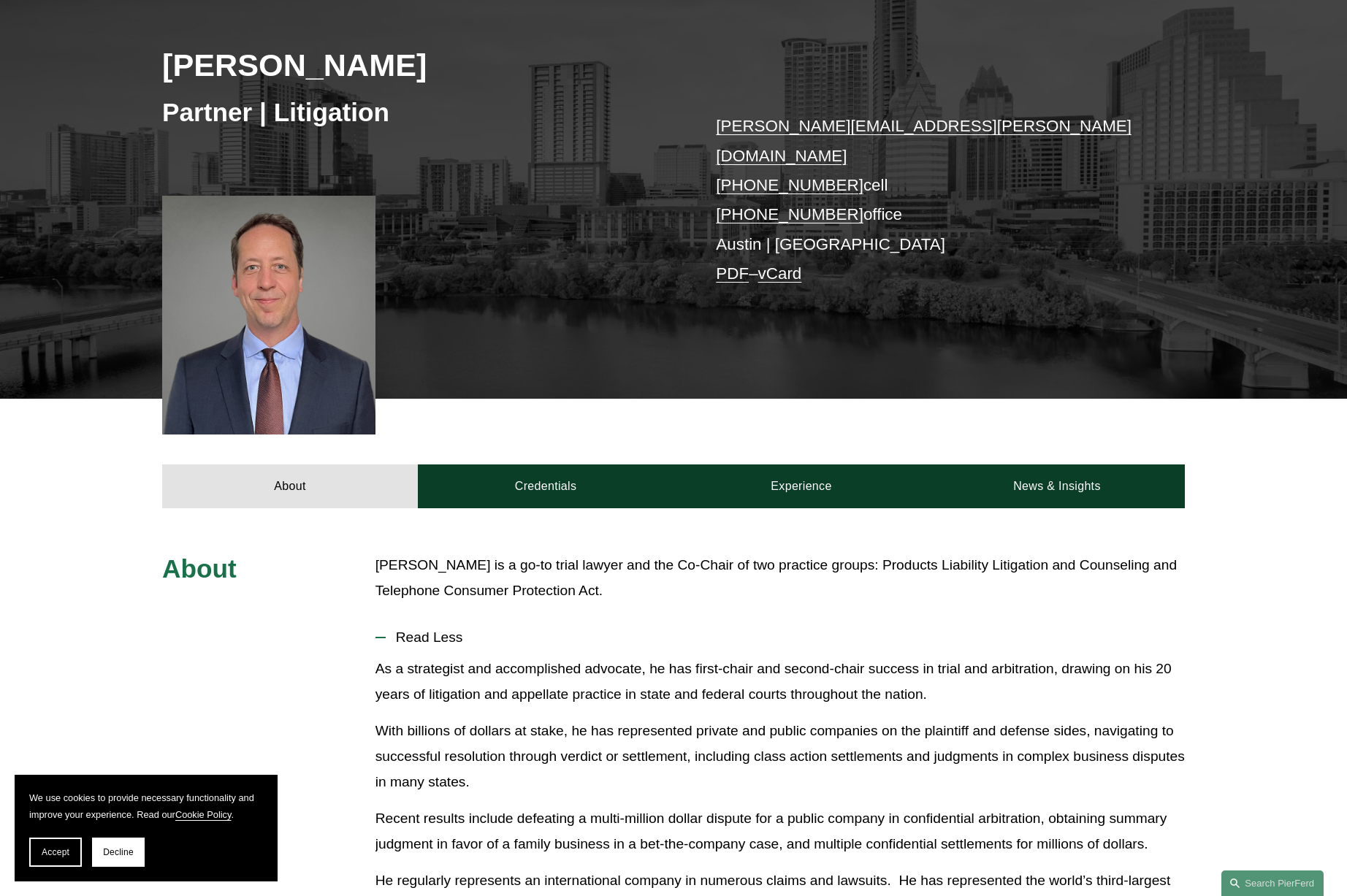
scroll to position [210, 0]
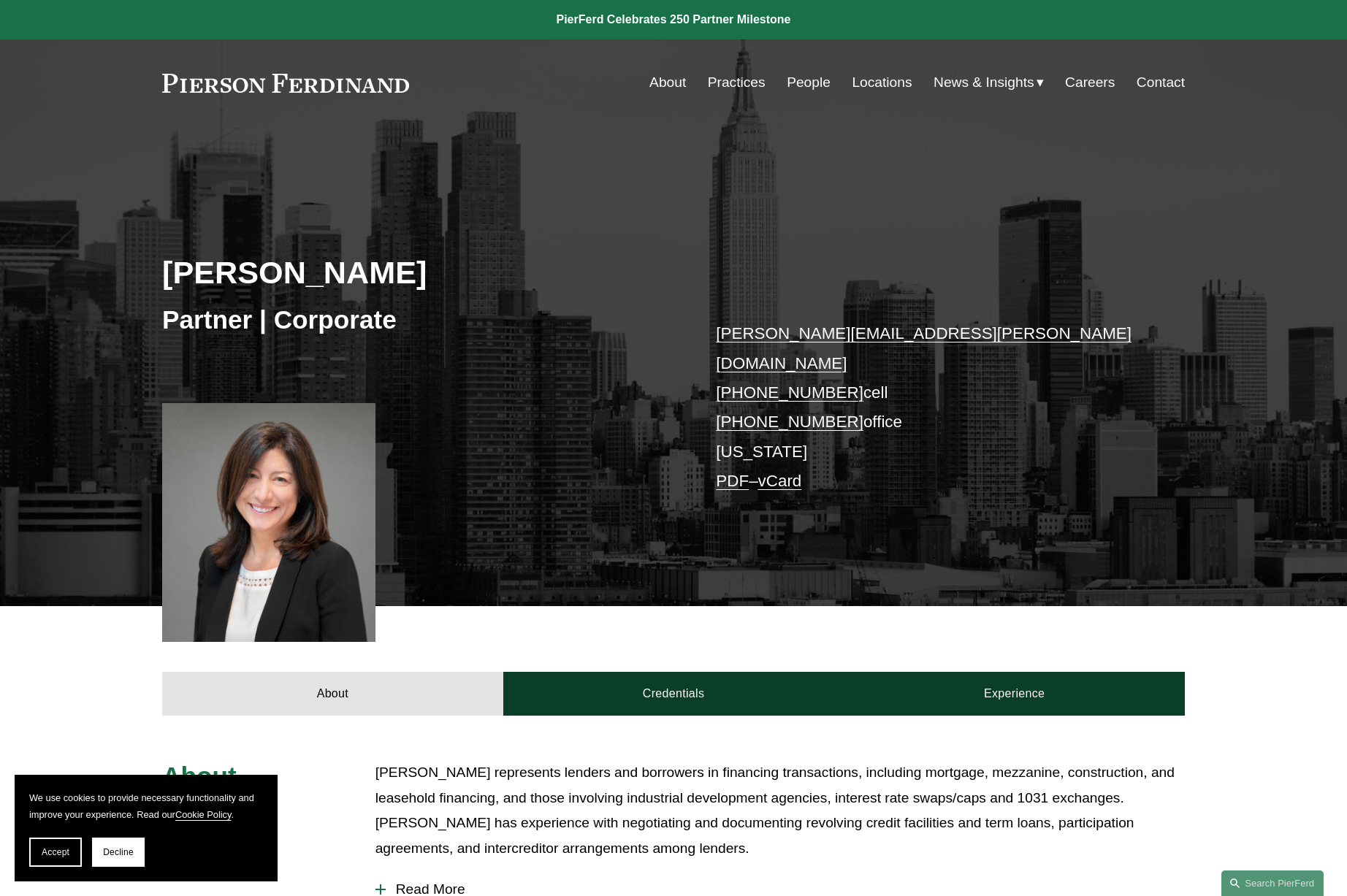
click at [435, 881] on span "Read More" at bounding box center [785, 890] width 799 height 16
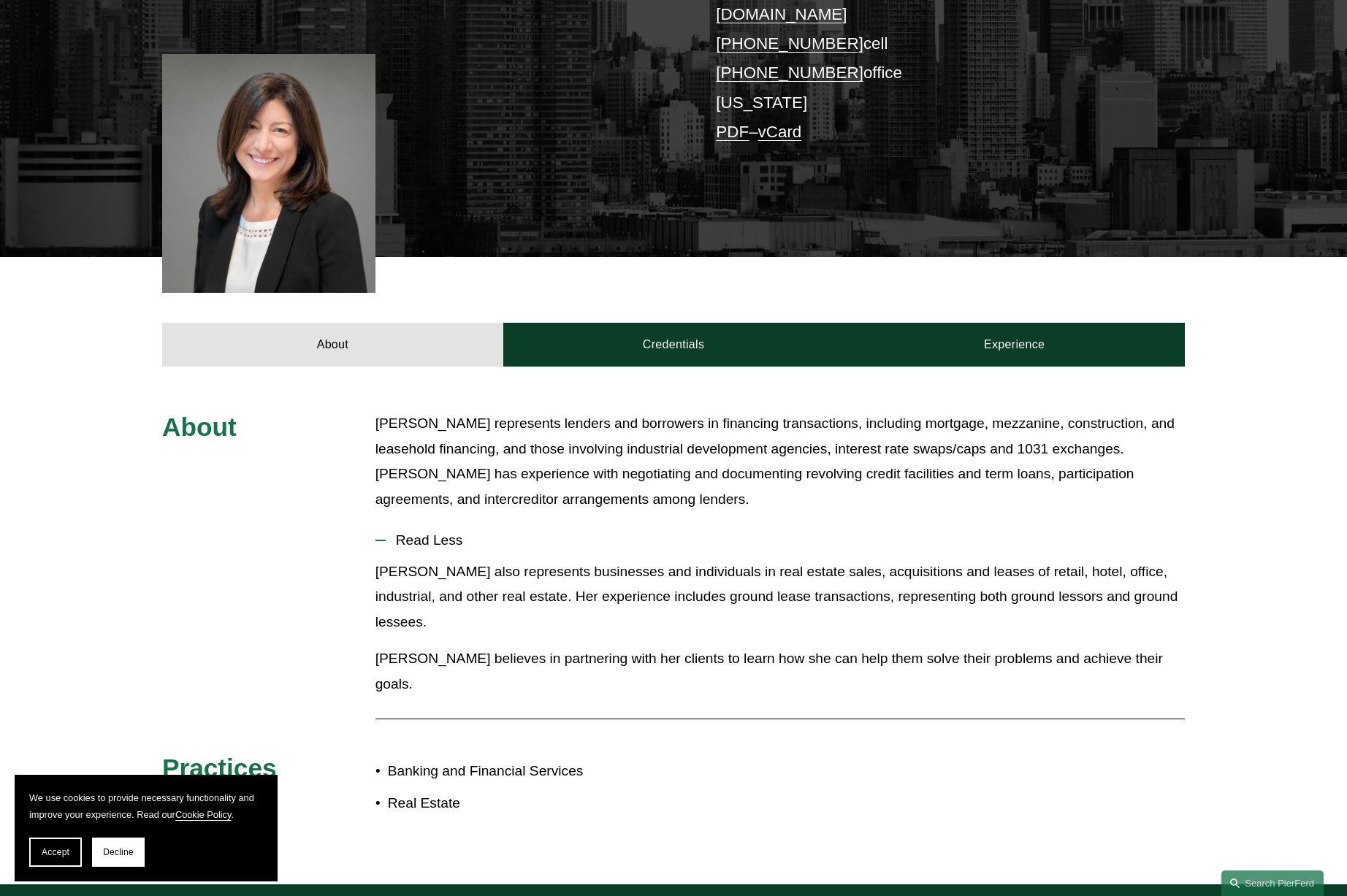
scroll to position [353, 0]
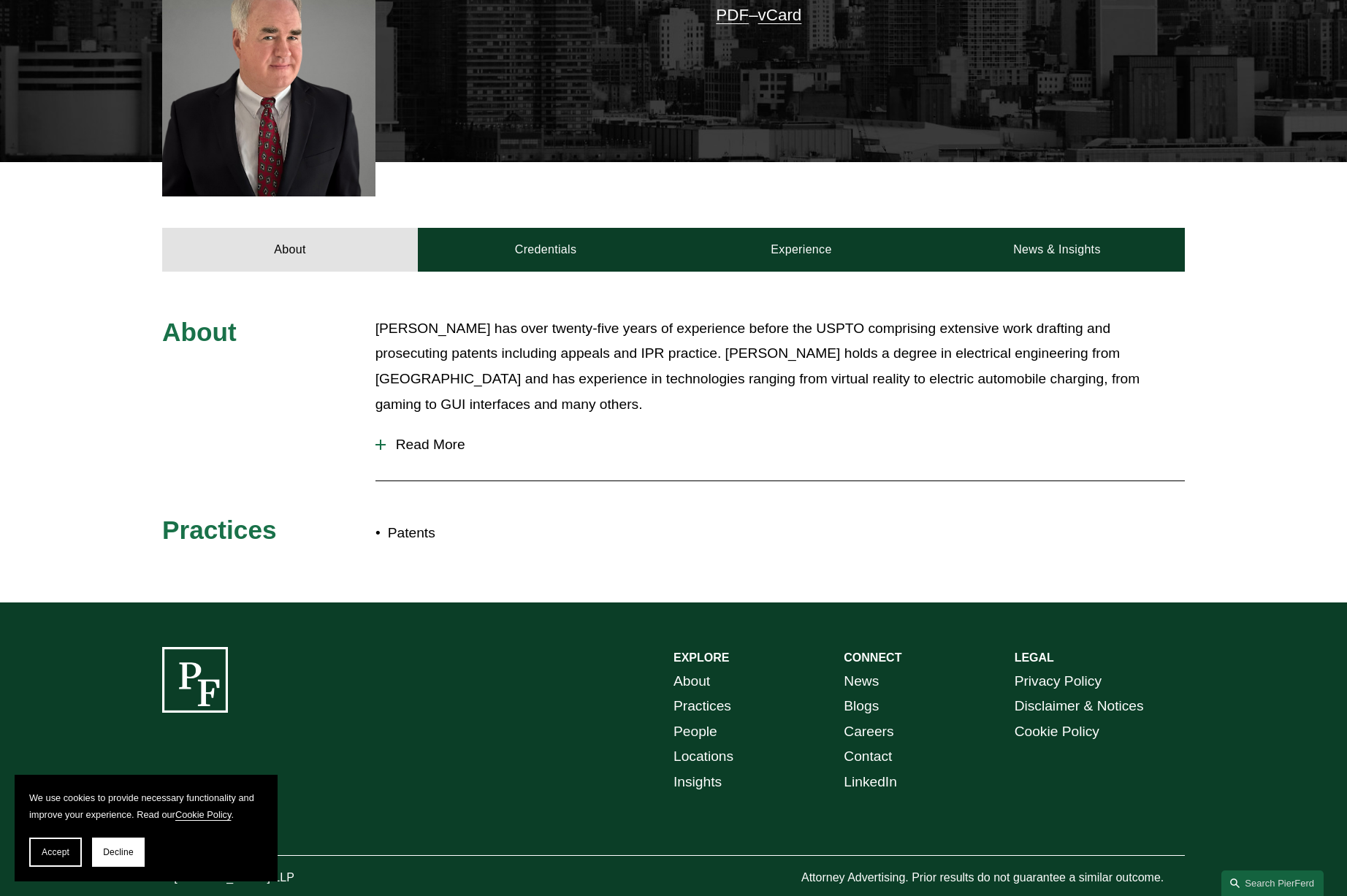
scroll to position [438, 0]
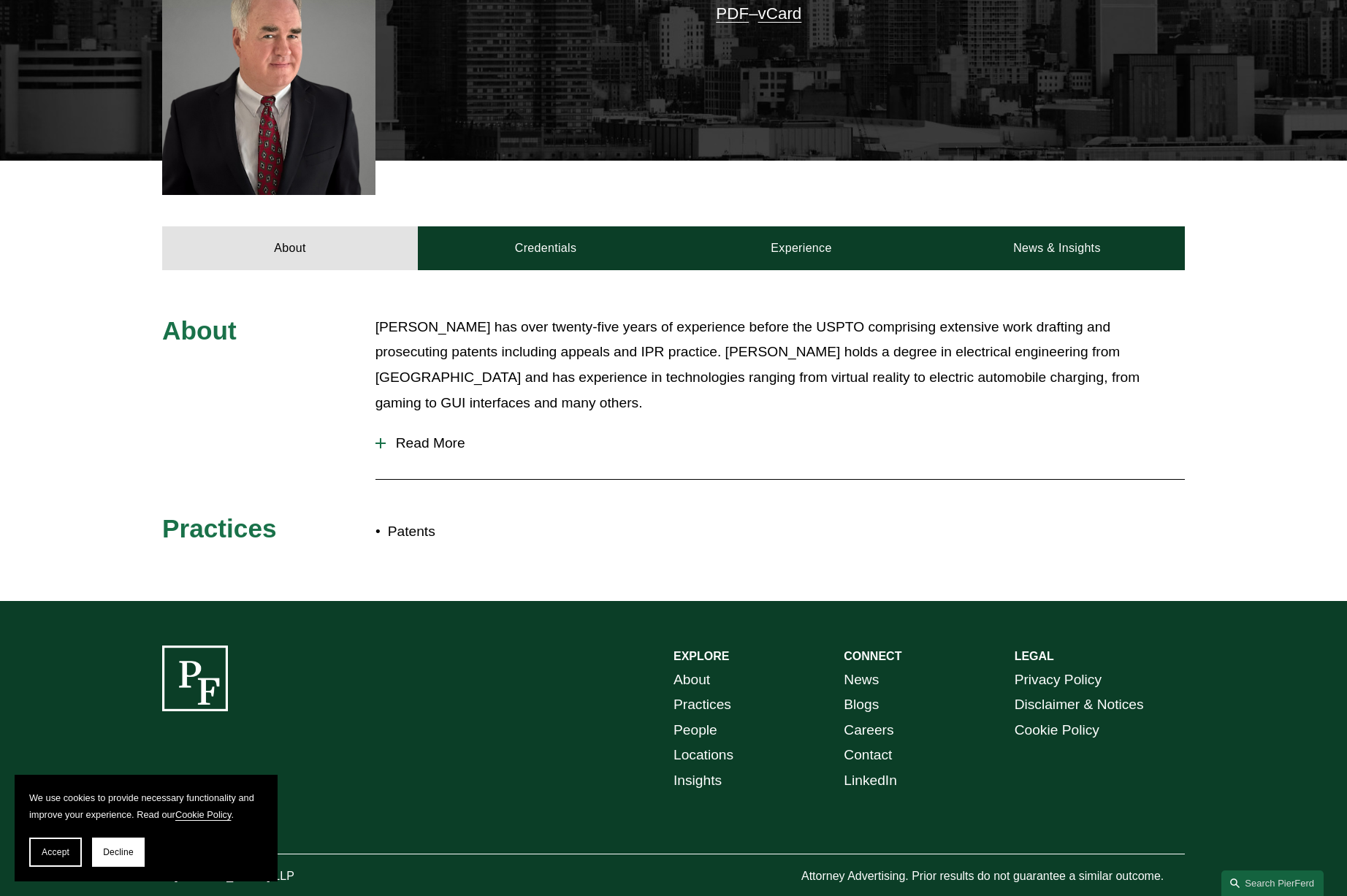
click at [414, 435] on span "Read More" at bounding box center [785, 444] width 799 height 16
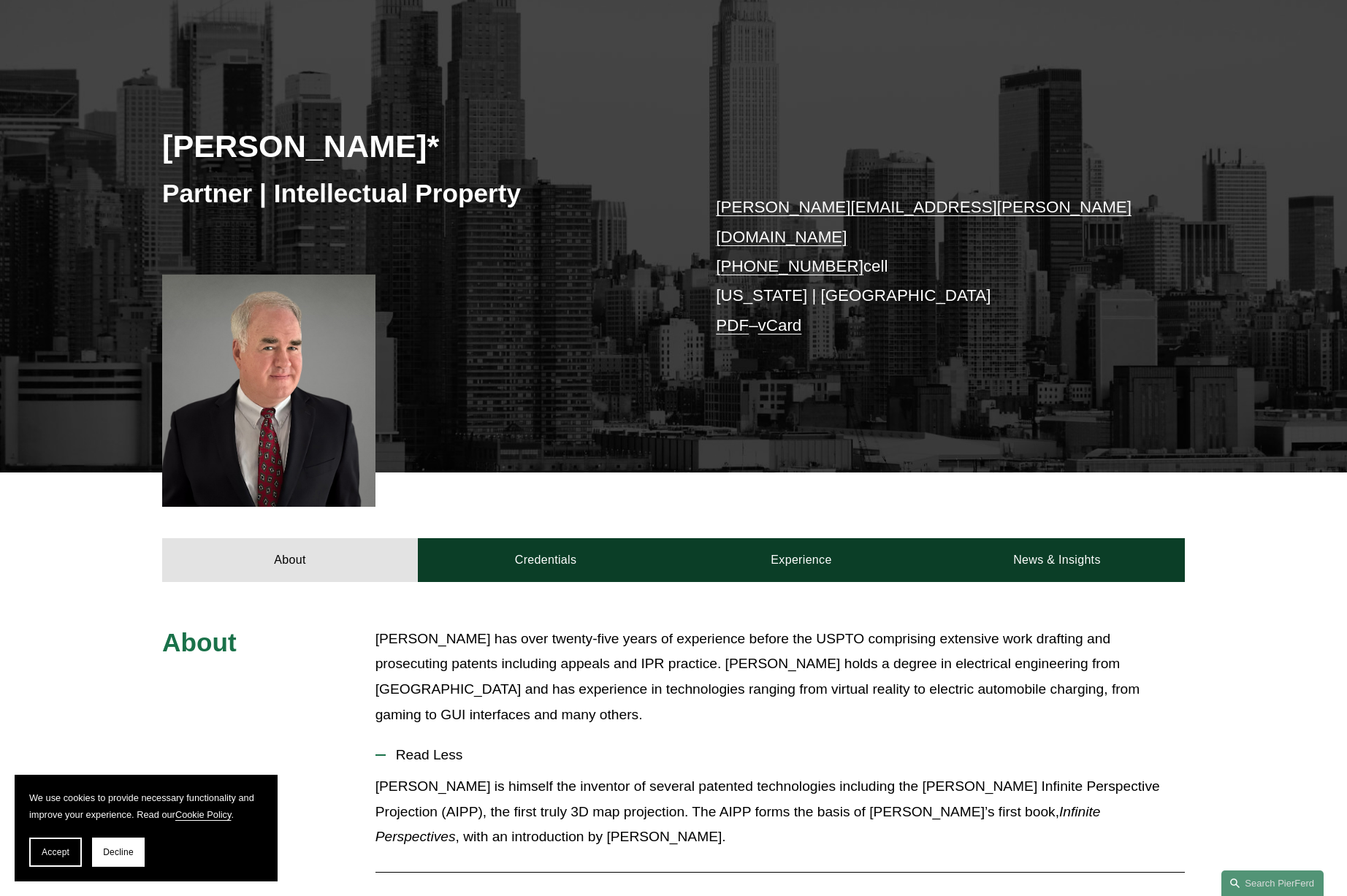
scroll to position [122, 0]
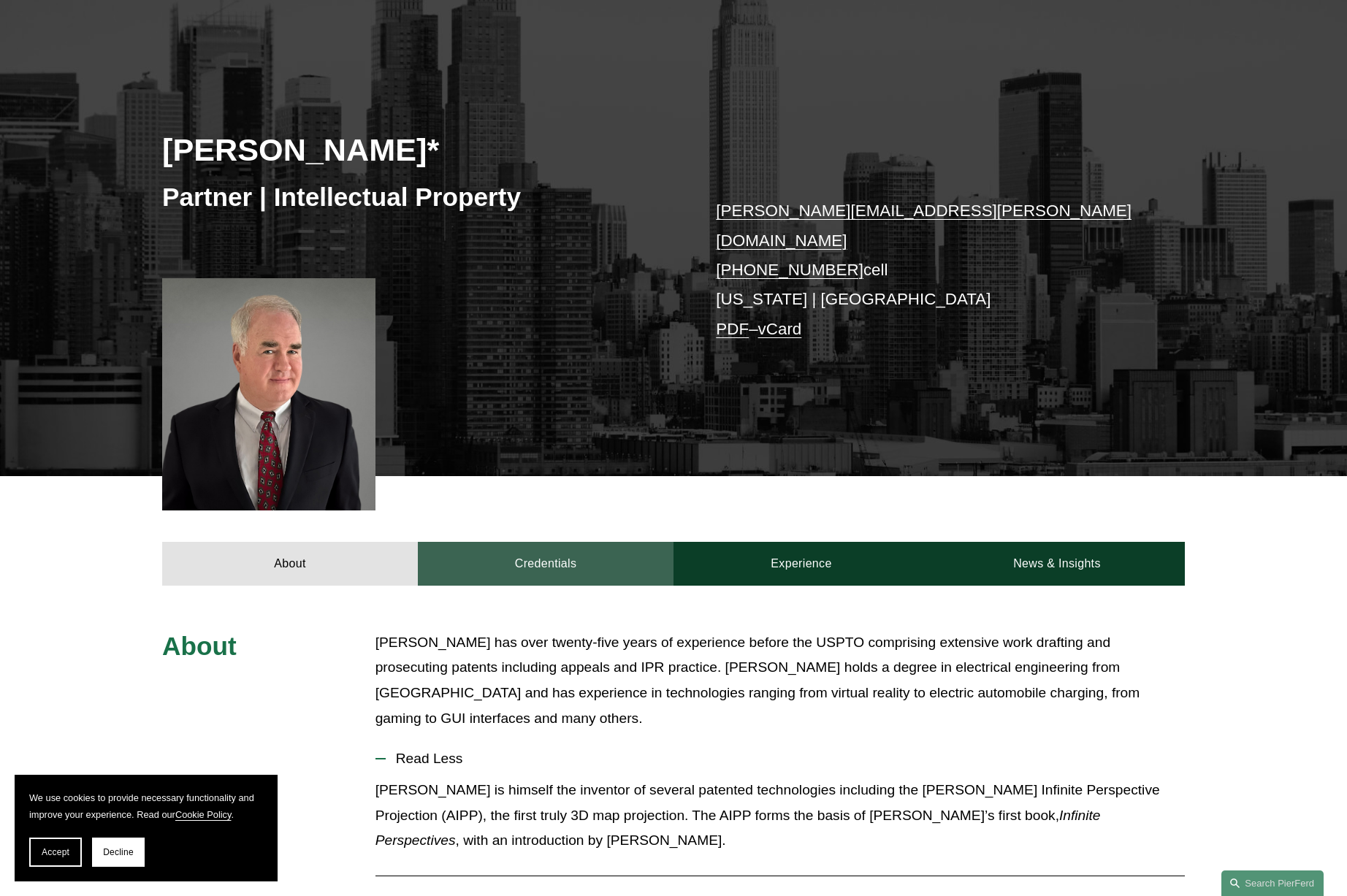
click at [537, 556] on link "Credentials" at bounding box center [545, 564] width 255 height 44
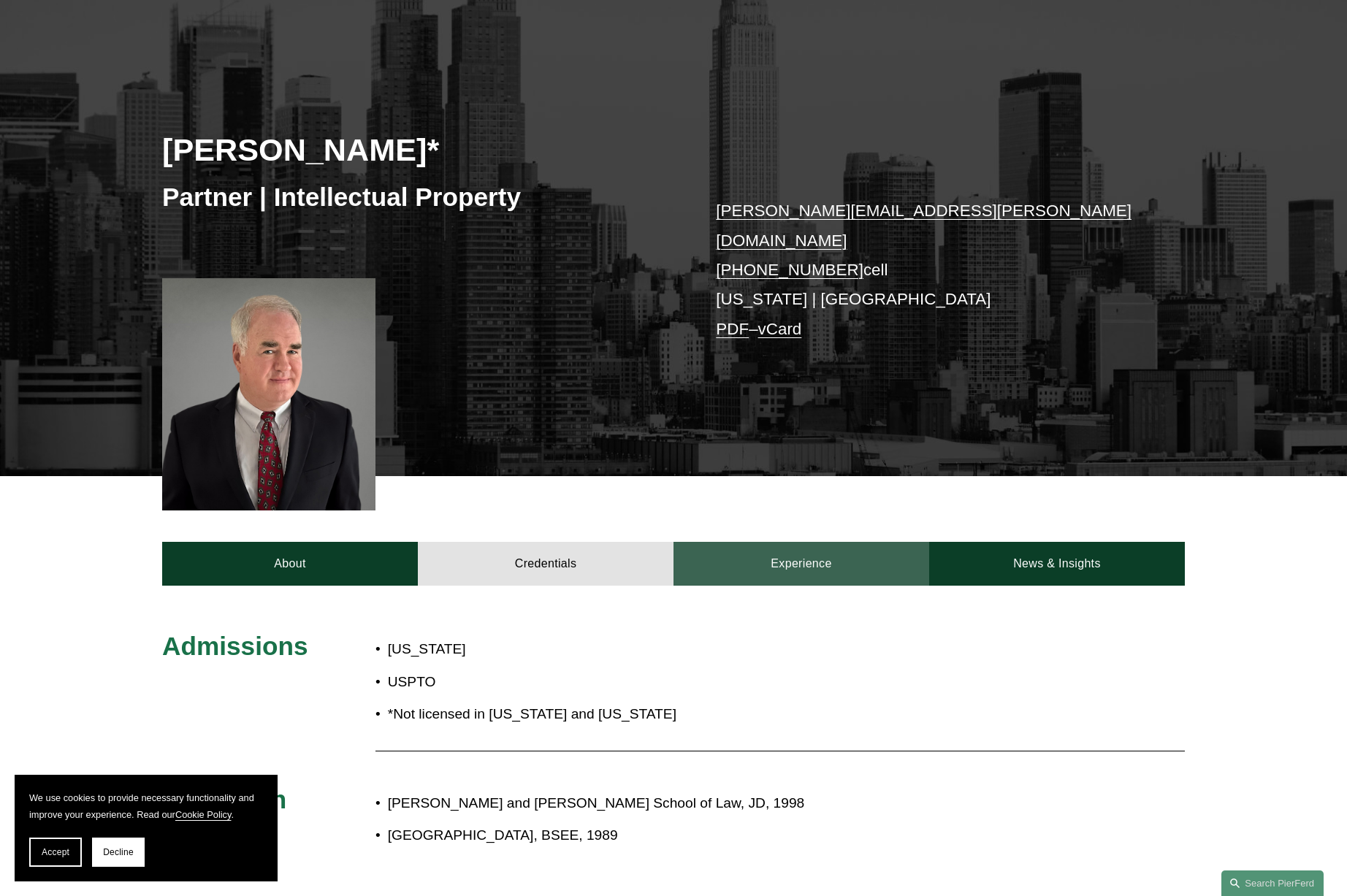
click at [843, 563] on link "Experience" at bounding box center [800, 564] width 255 height 44
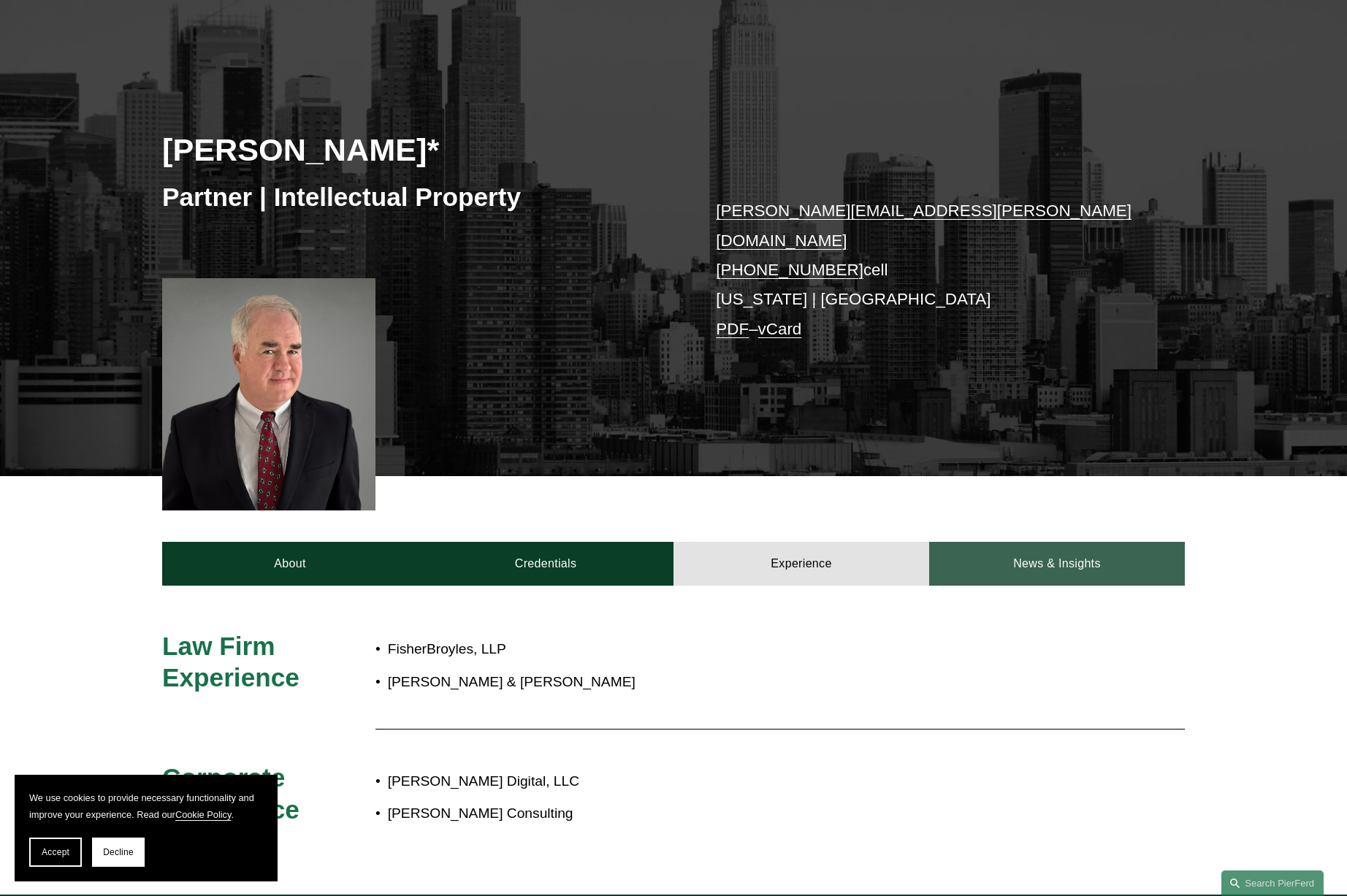
click at [1053, 555] on link "News & Insights" at bounding box center [1057, 564] width 255 height 44
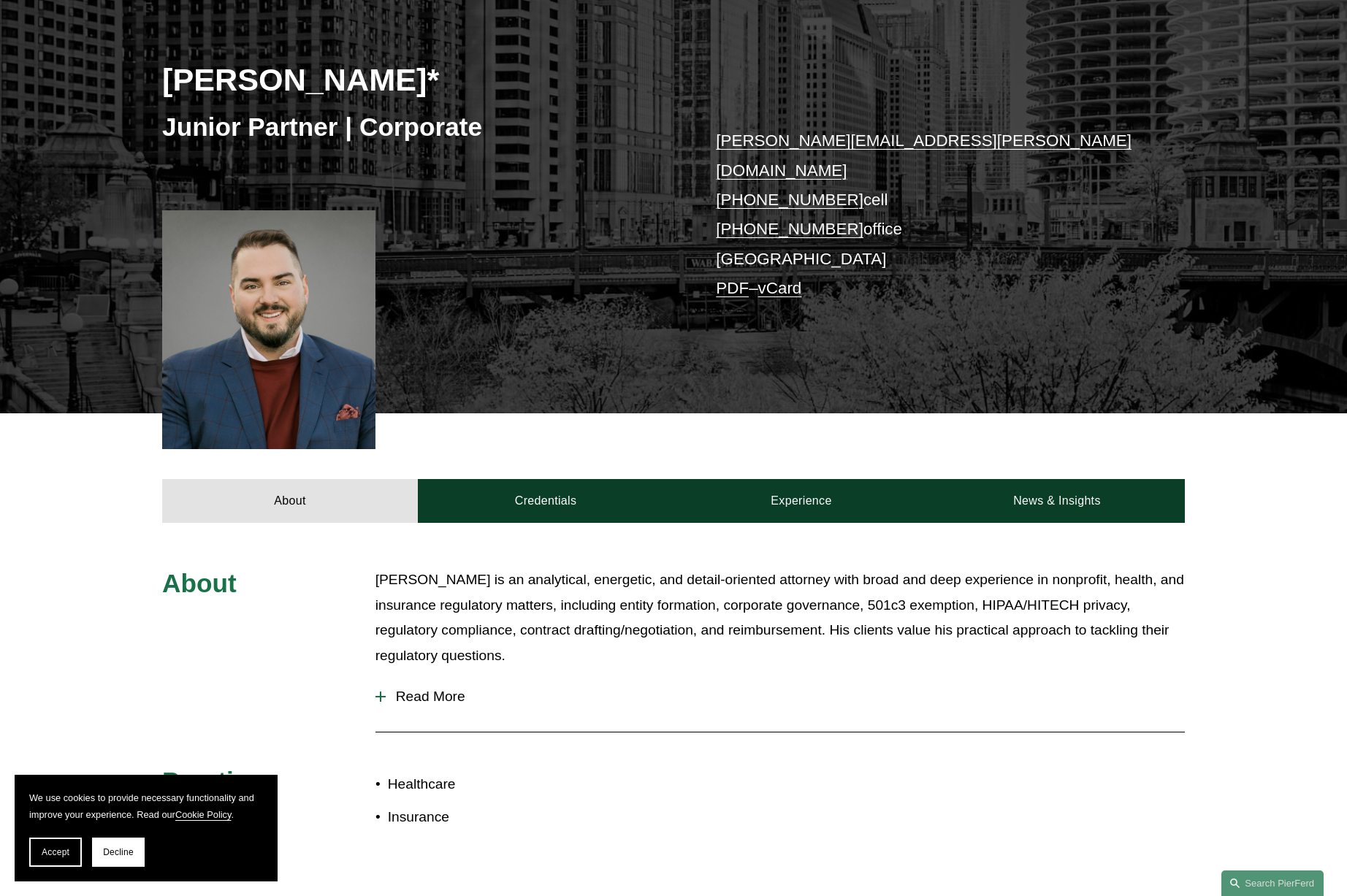
scroll to position [203, 0]
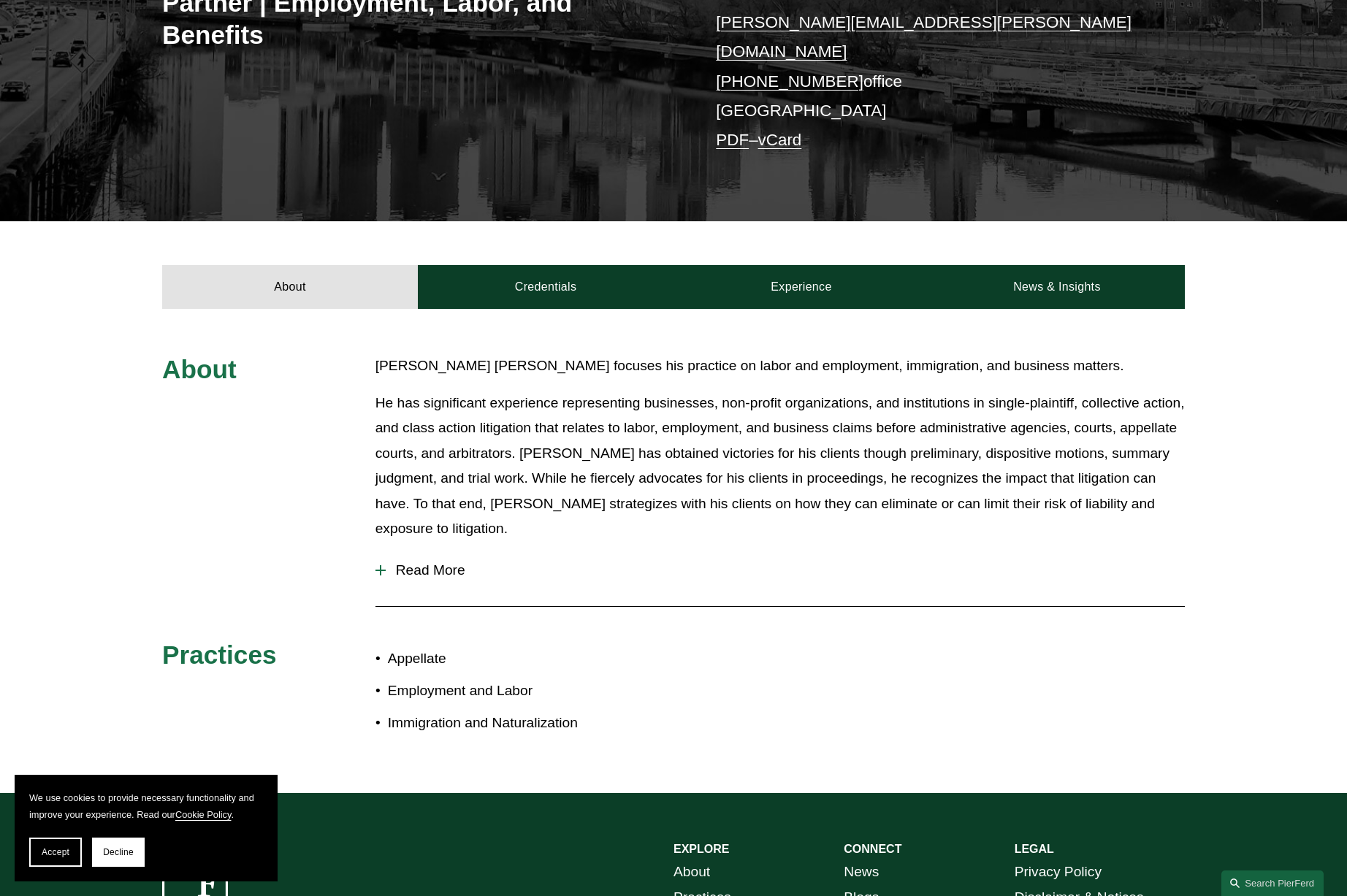
scroll to position [345, 0]
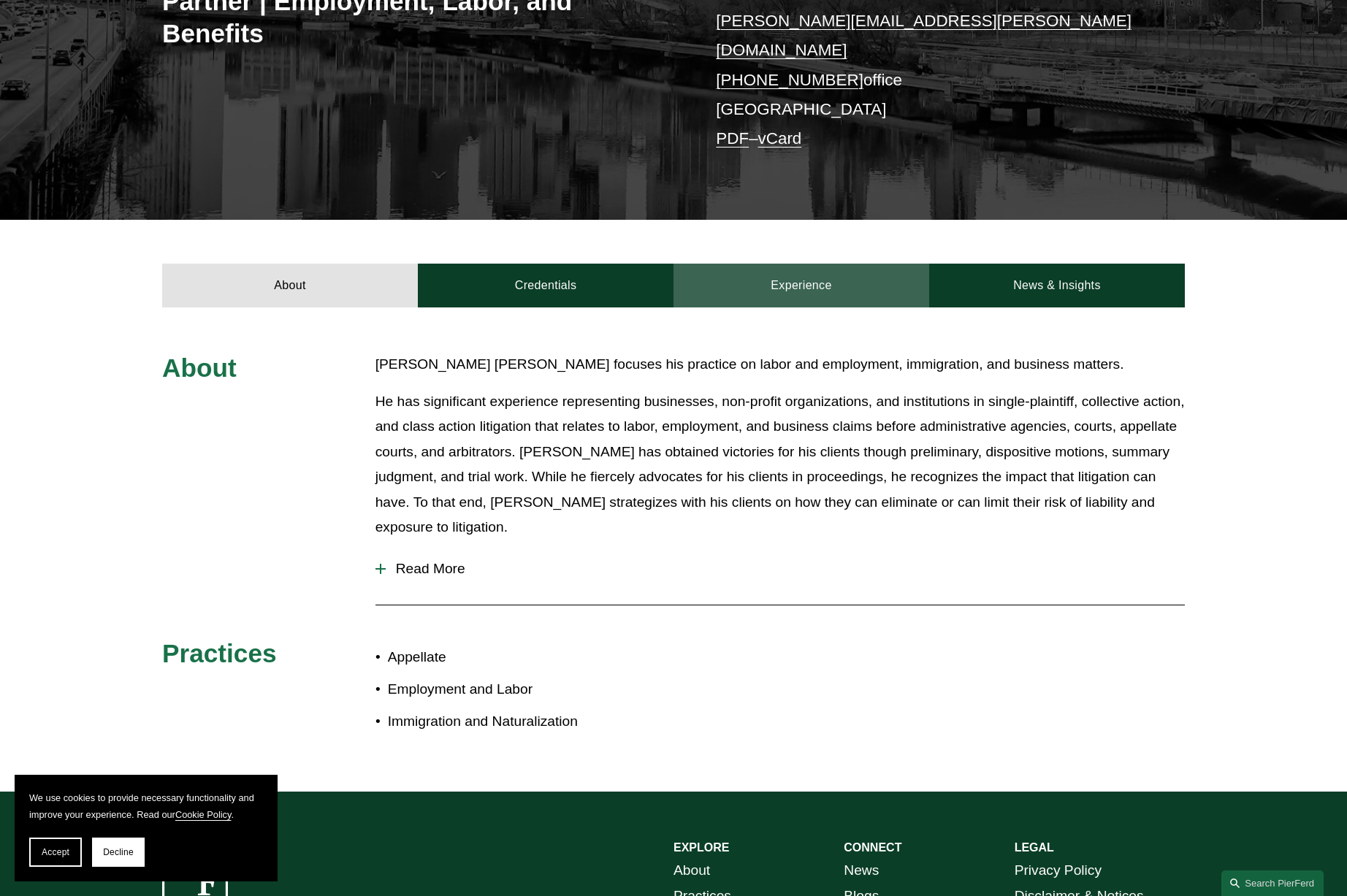
click at [823, 264] on link "Experience" at bounding box center [800, 285] width 255 height 44
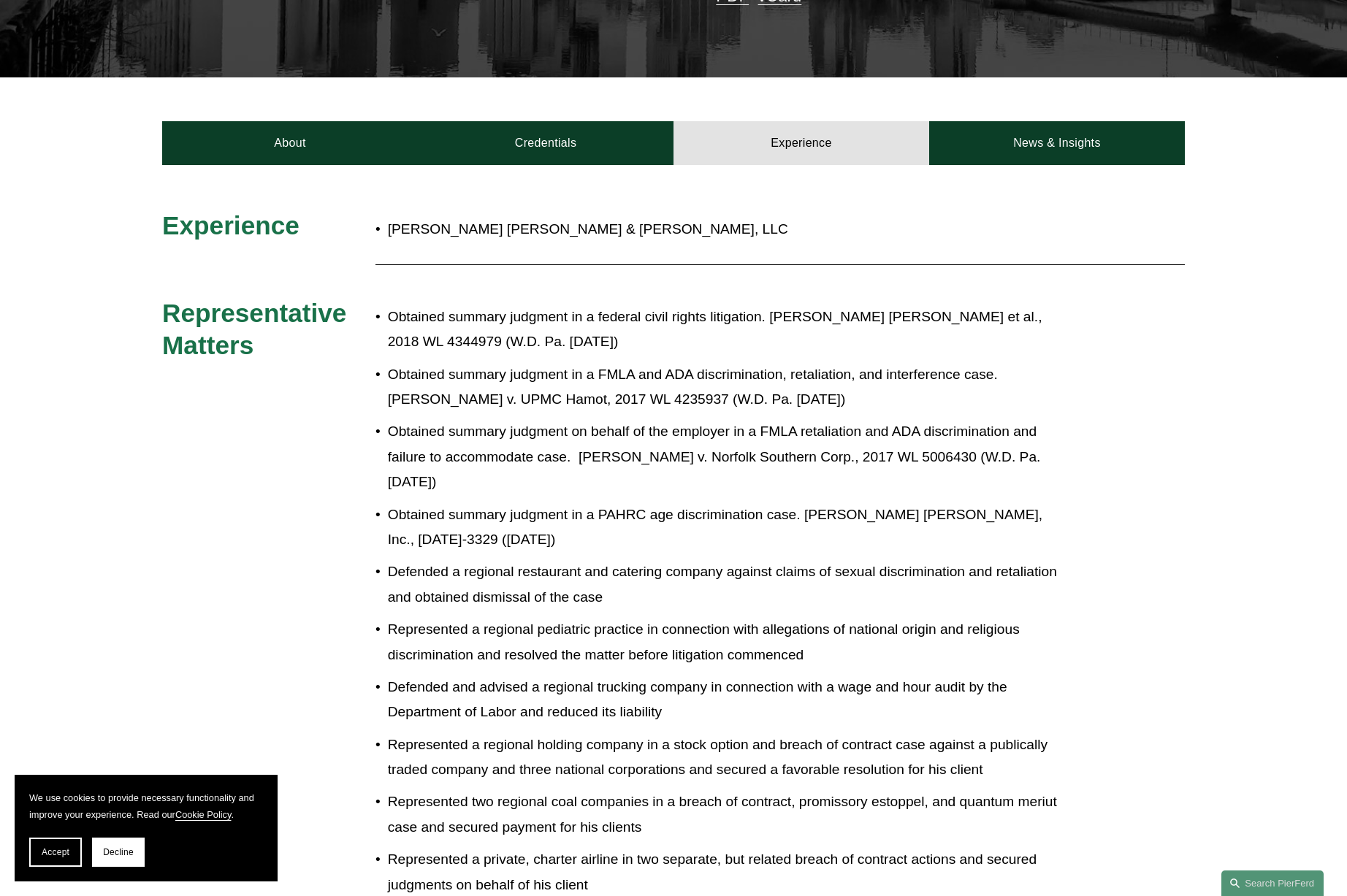
scroll to position [497, 0]
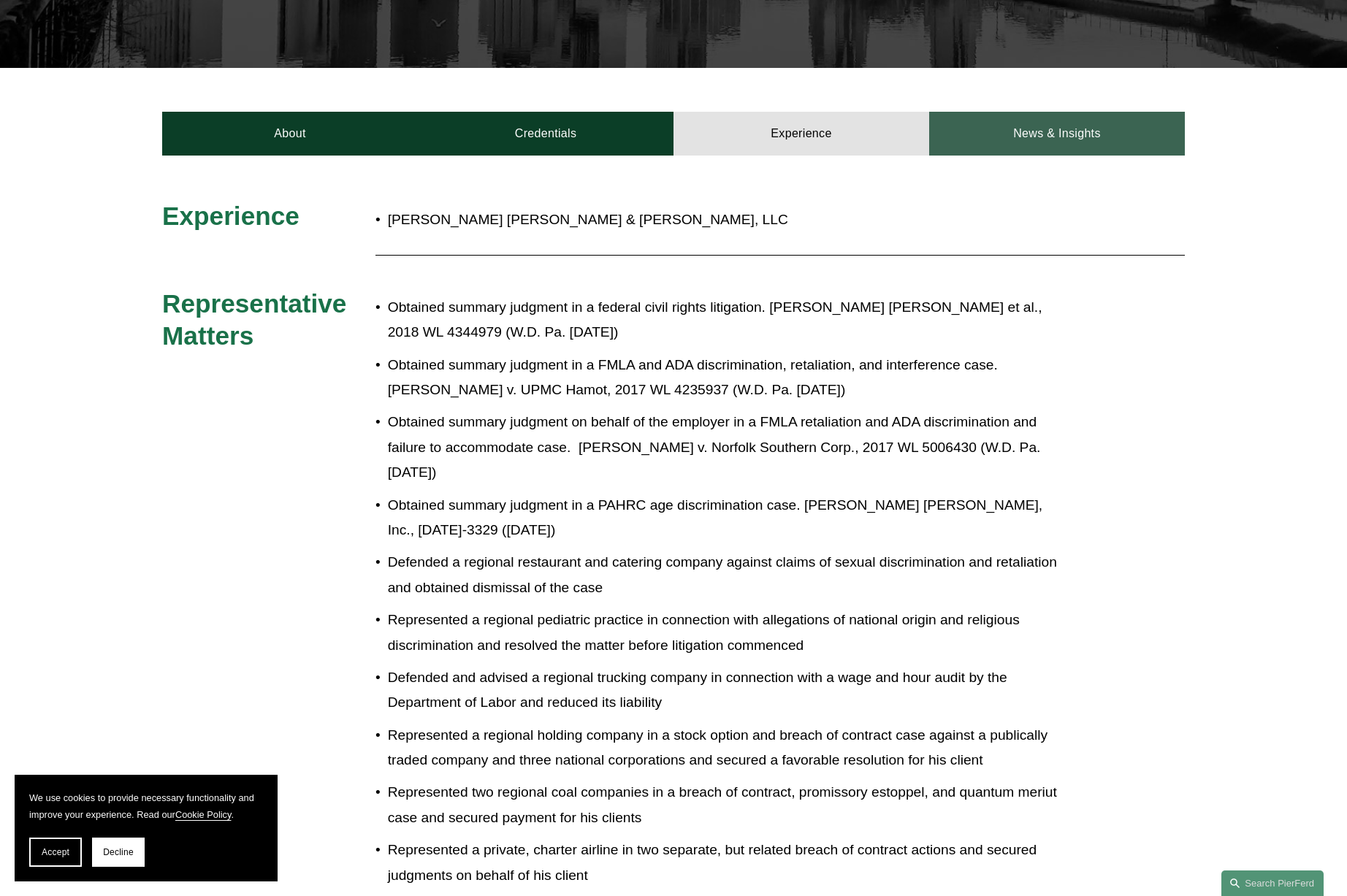
click at [1002, 112] on link "News & Insights" at bounding box center [1057, 134] width 255 height 44
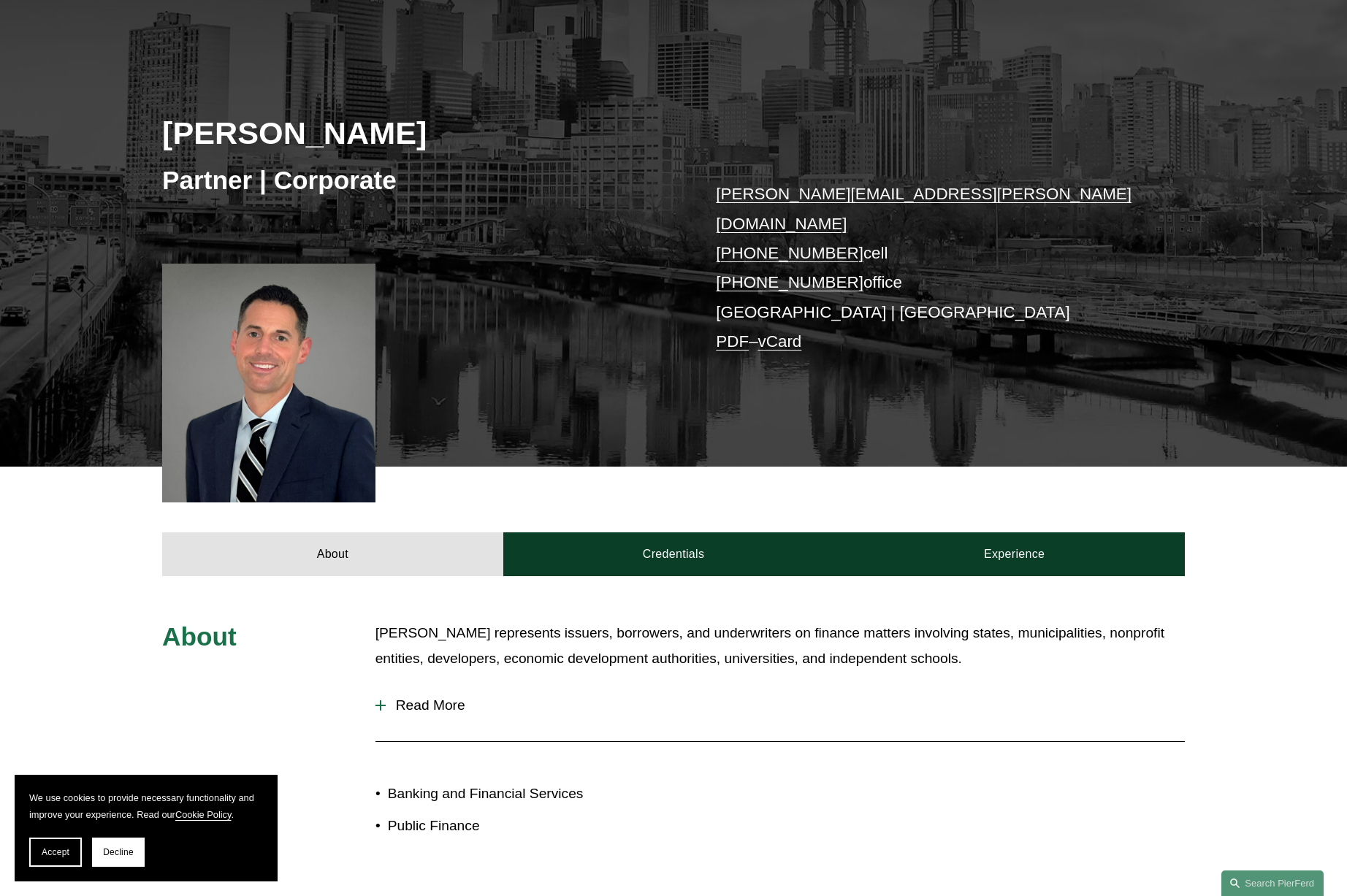
scroll to position [142, 0]
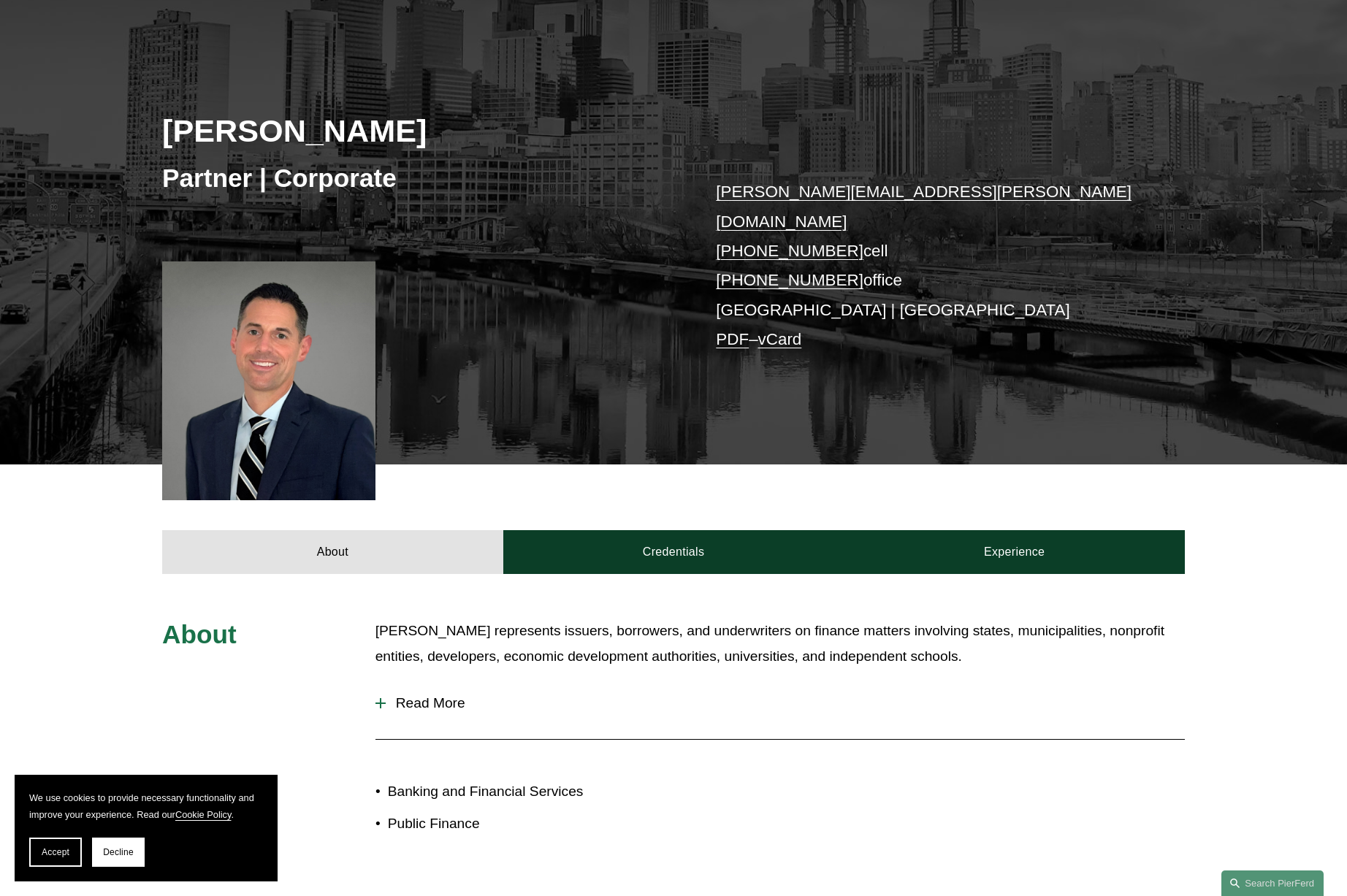
click at [440, 696] on span "Read More" at bounding box center [785, 704] width 799 height 16
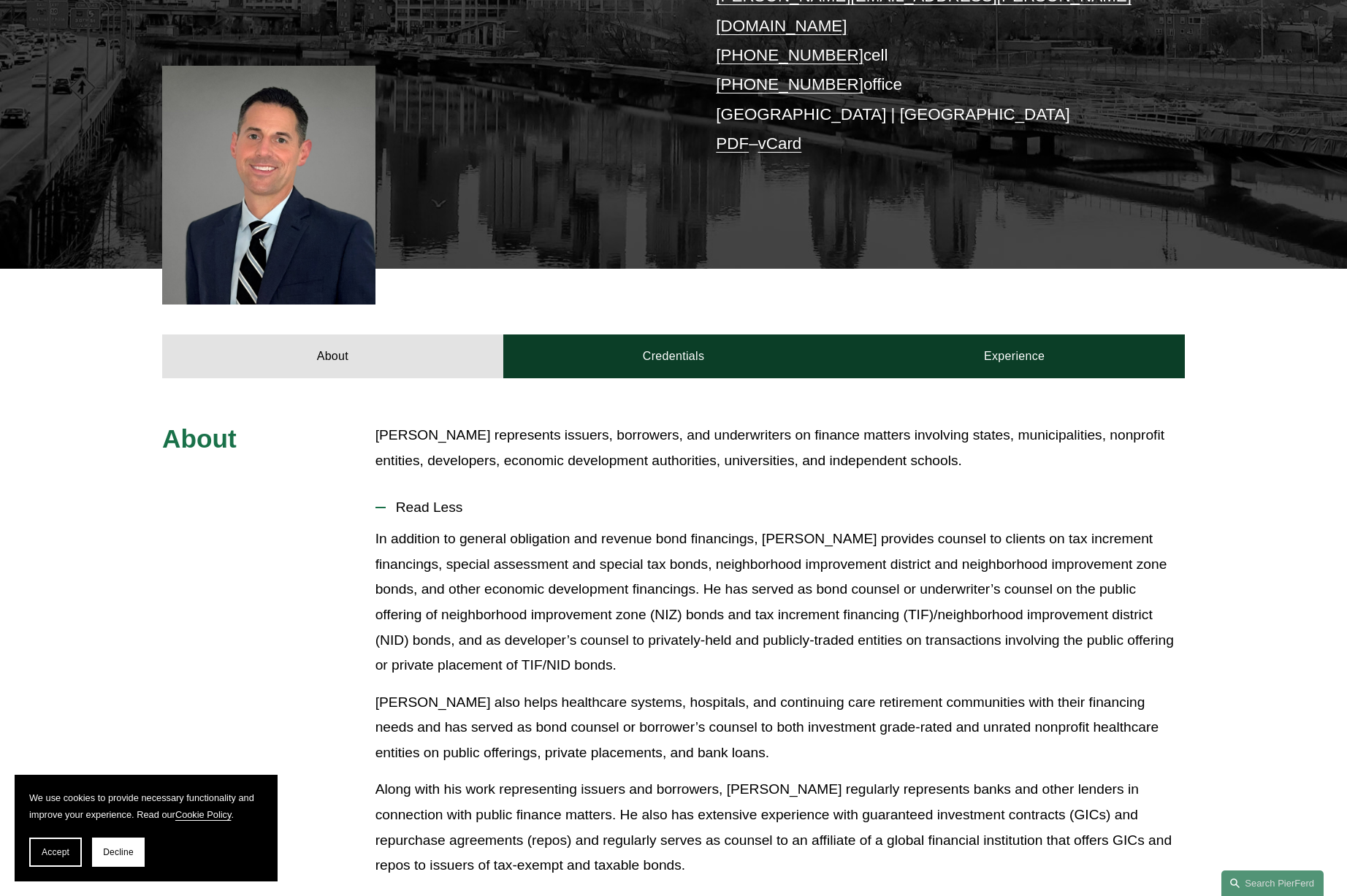
scroll to position [338, 0]
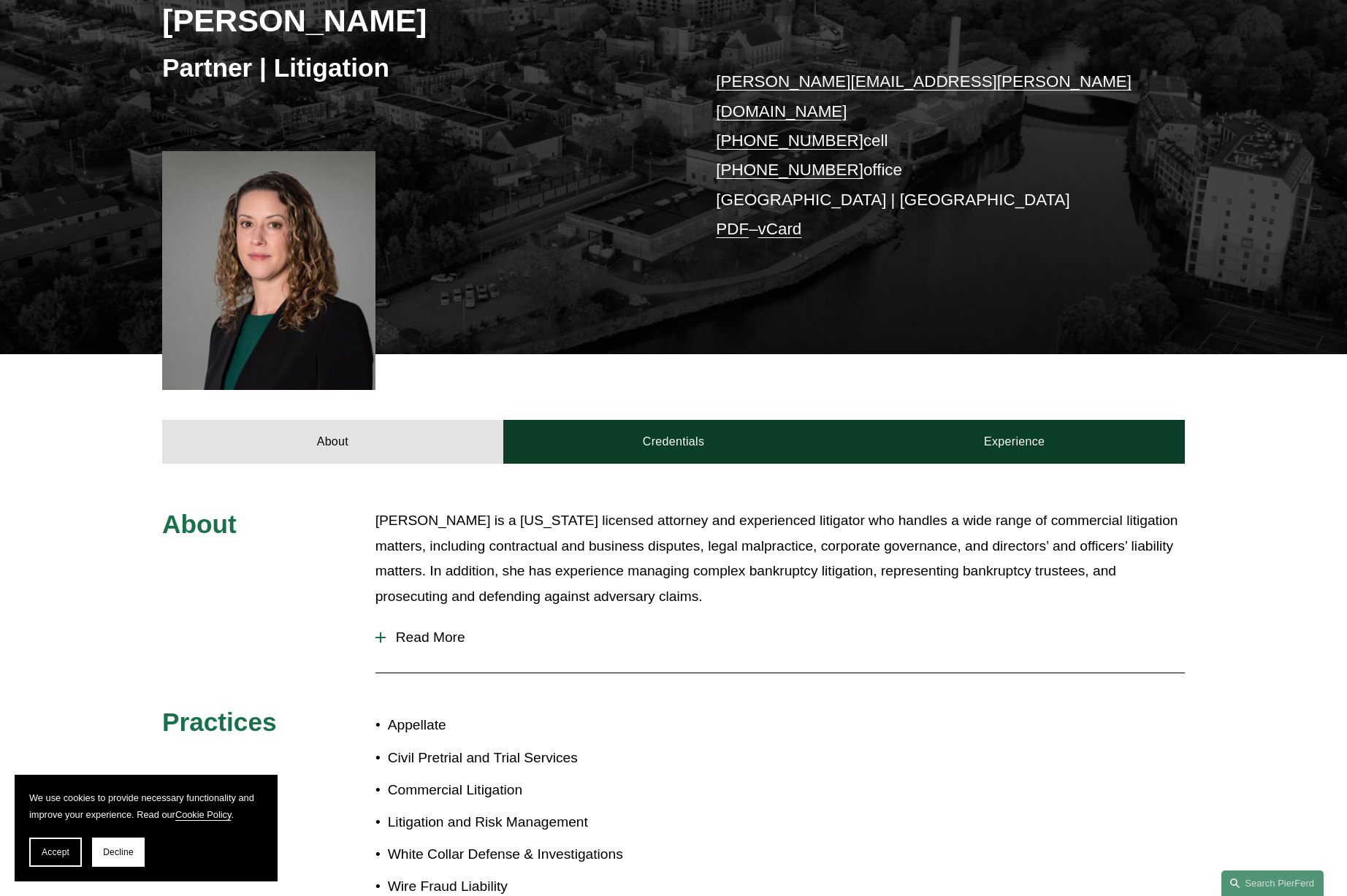
scroll to position [261, 0]
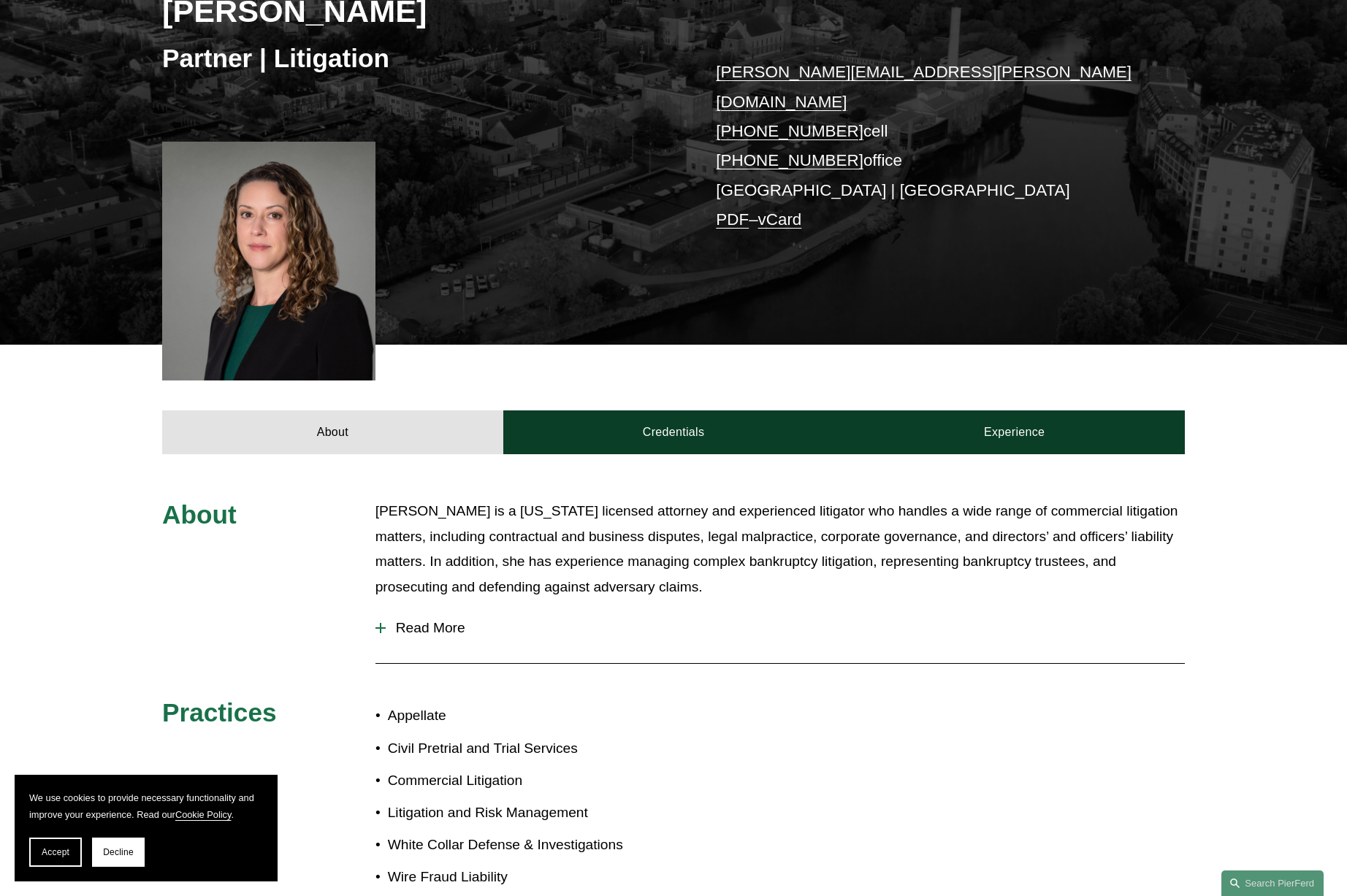
click at [452, 620] on span "Read More" at bounding box center [785, 628] width 799 height 16
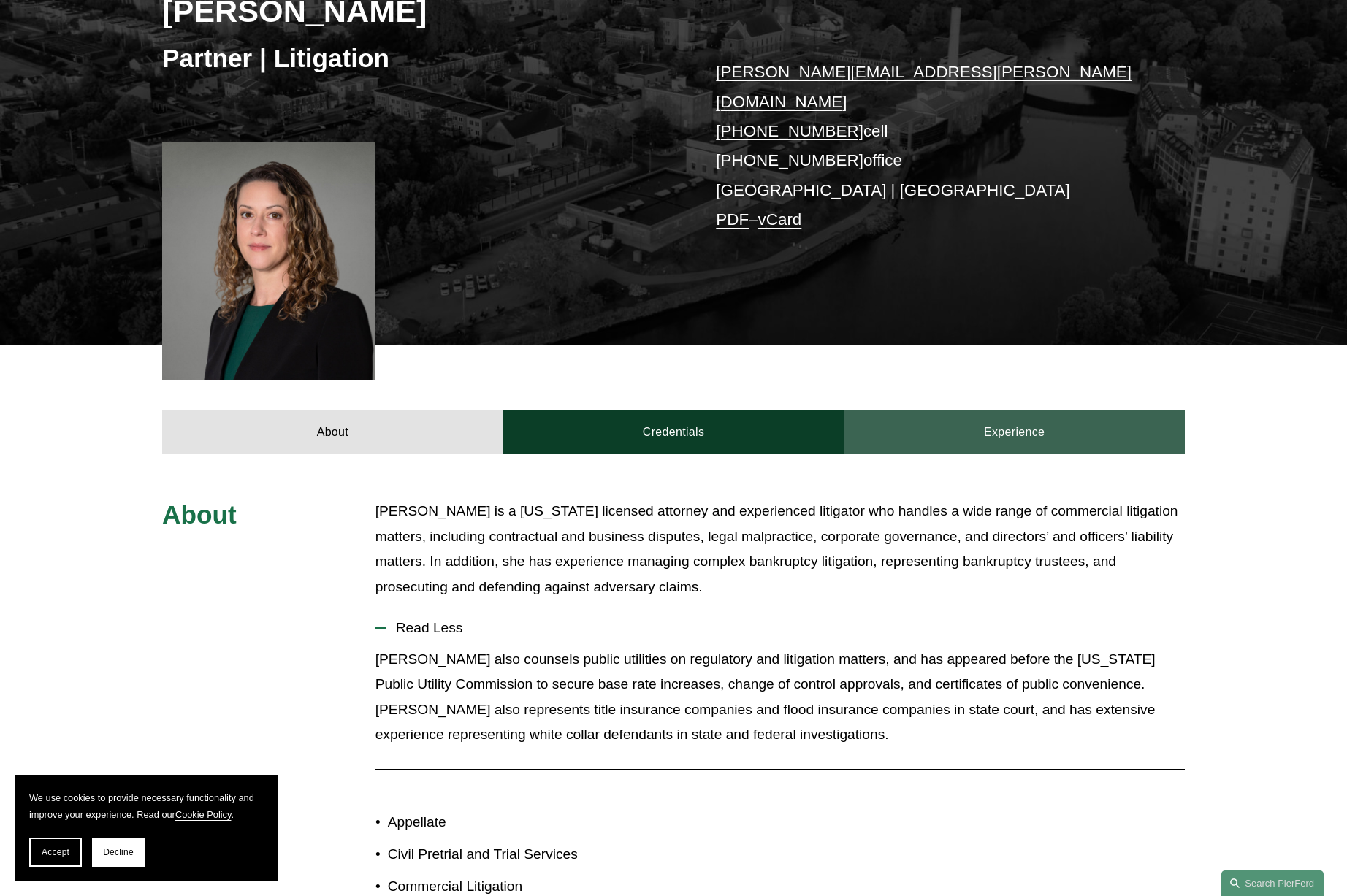
click at [1020, 410] on link "Experience" at bounding box center [1014, 432] width 341 height 44
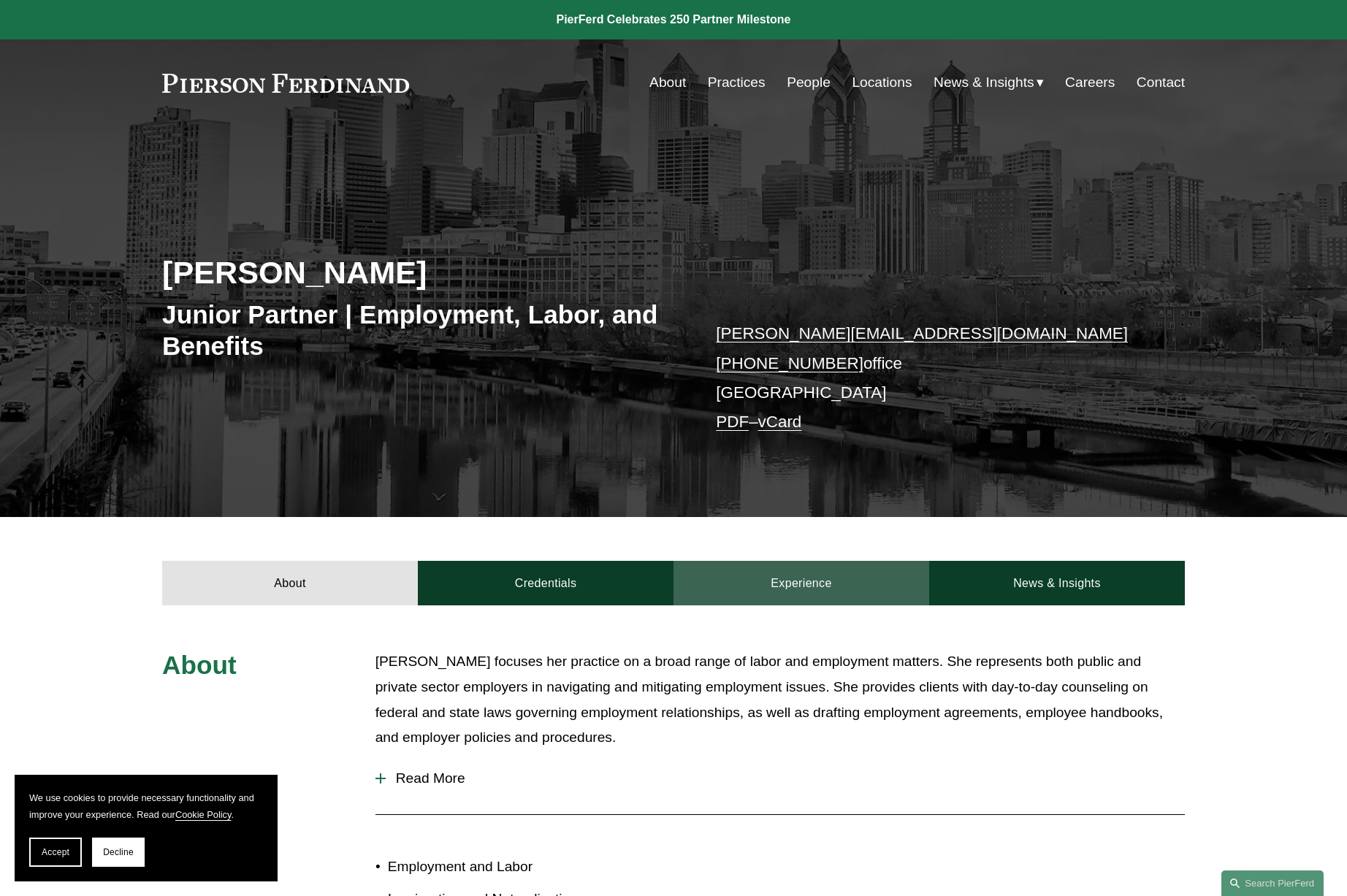
click at [823, 583] on link "Experience" at bounding box center [800, 583] width 255 height 44
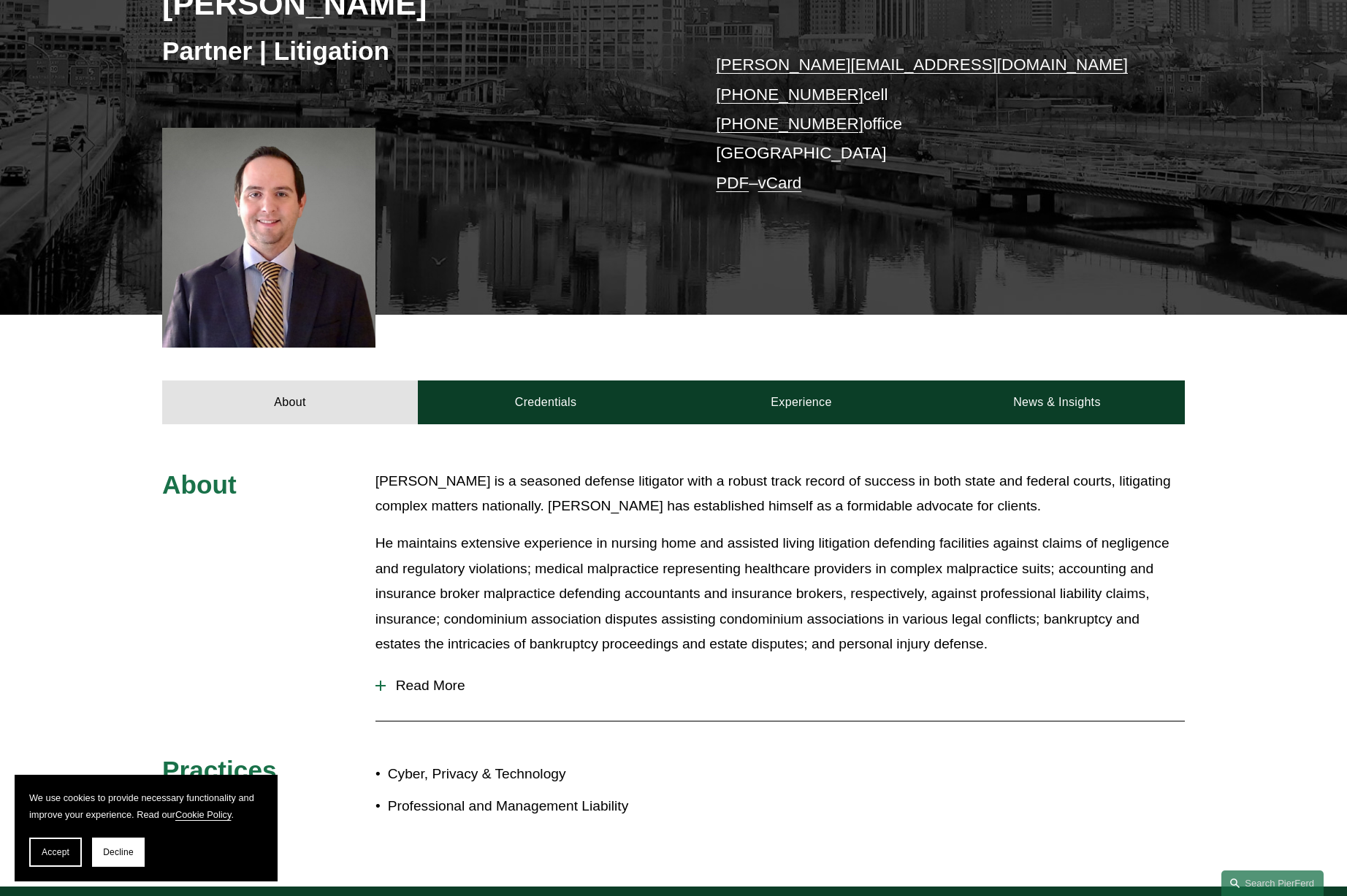
scroll to position [268, 0]
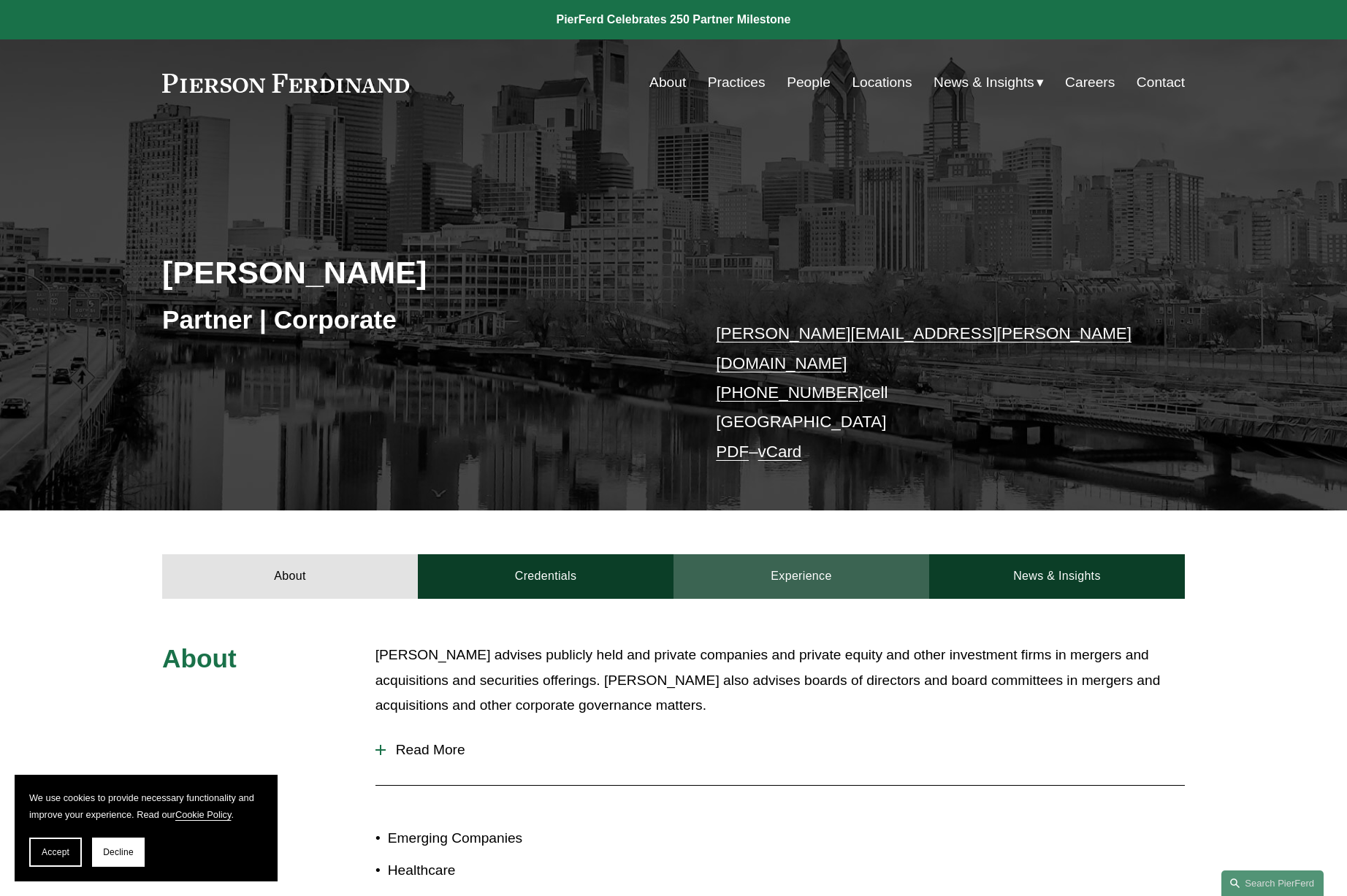
click at [829, 573] on link "Experience" at bounding box center [800, 577] width 255 height 44
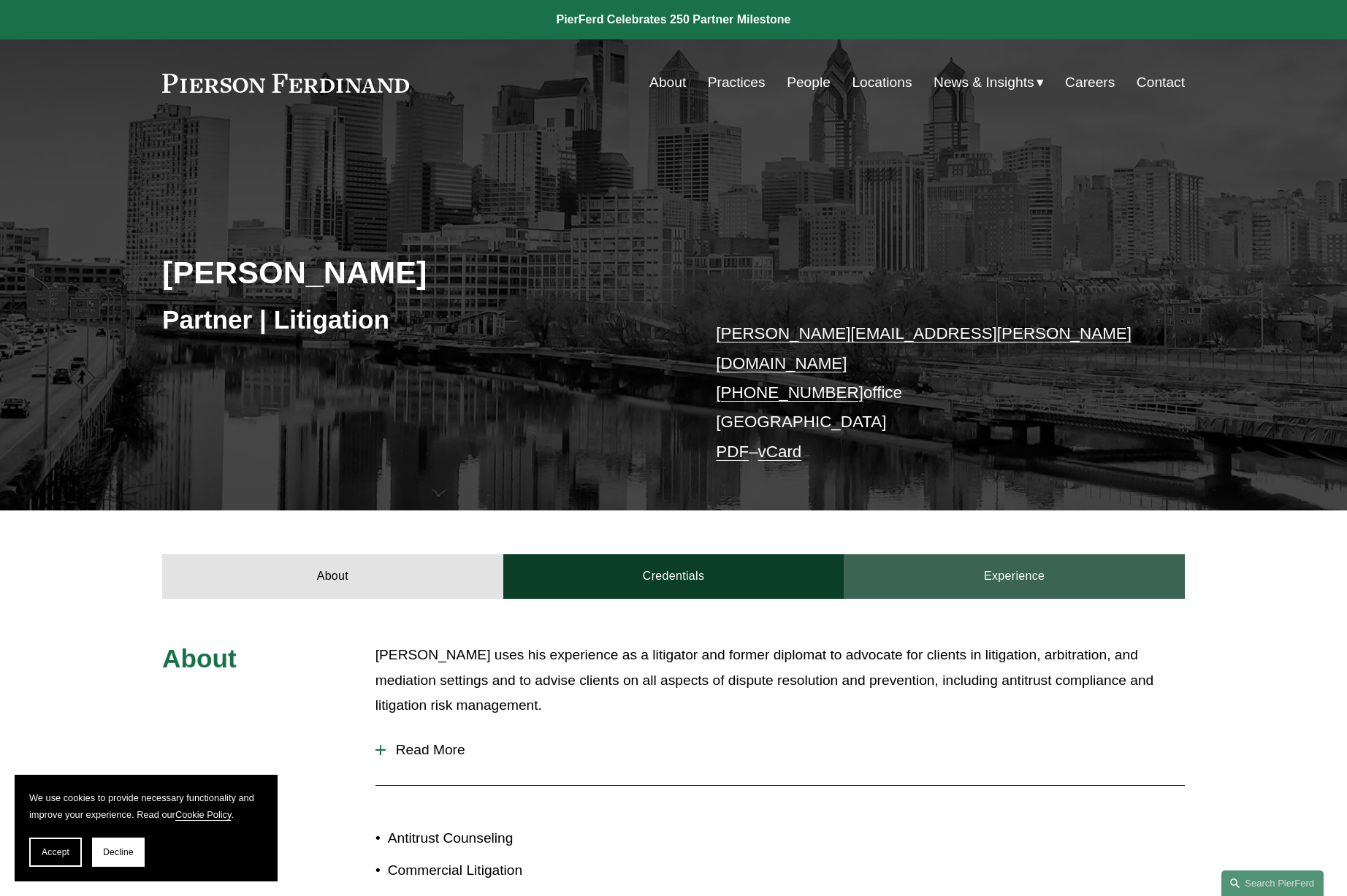
click at [987, 572] on link "Experience" at bounding box center [1014, 577] width 341 height 44
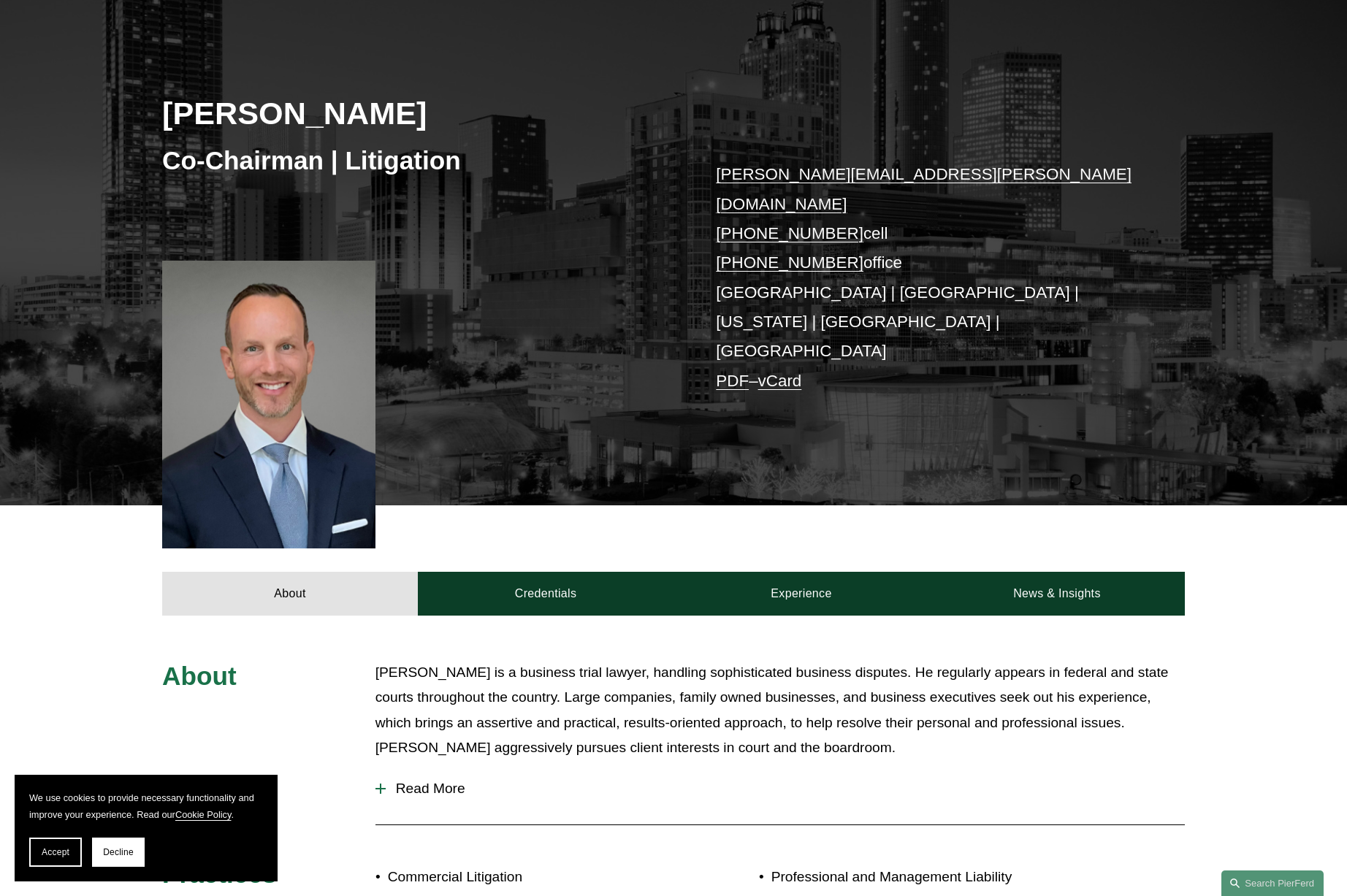
scroll to position [171, 0]
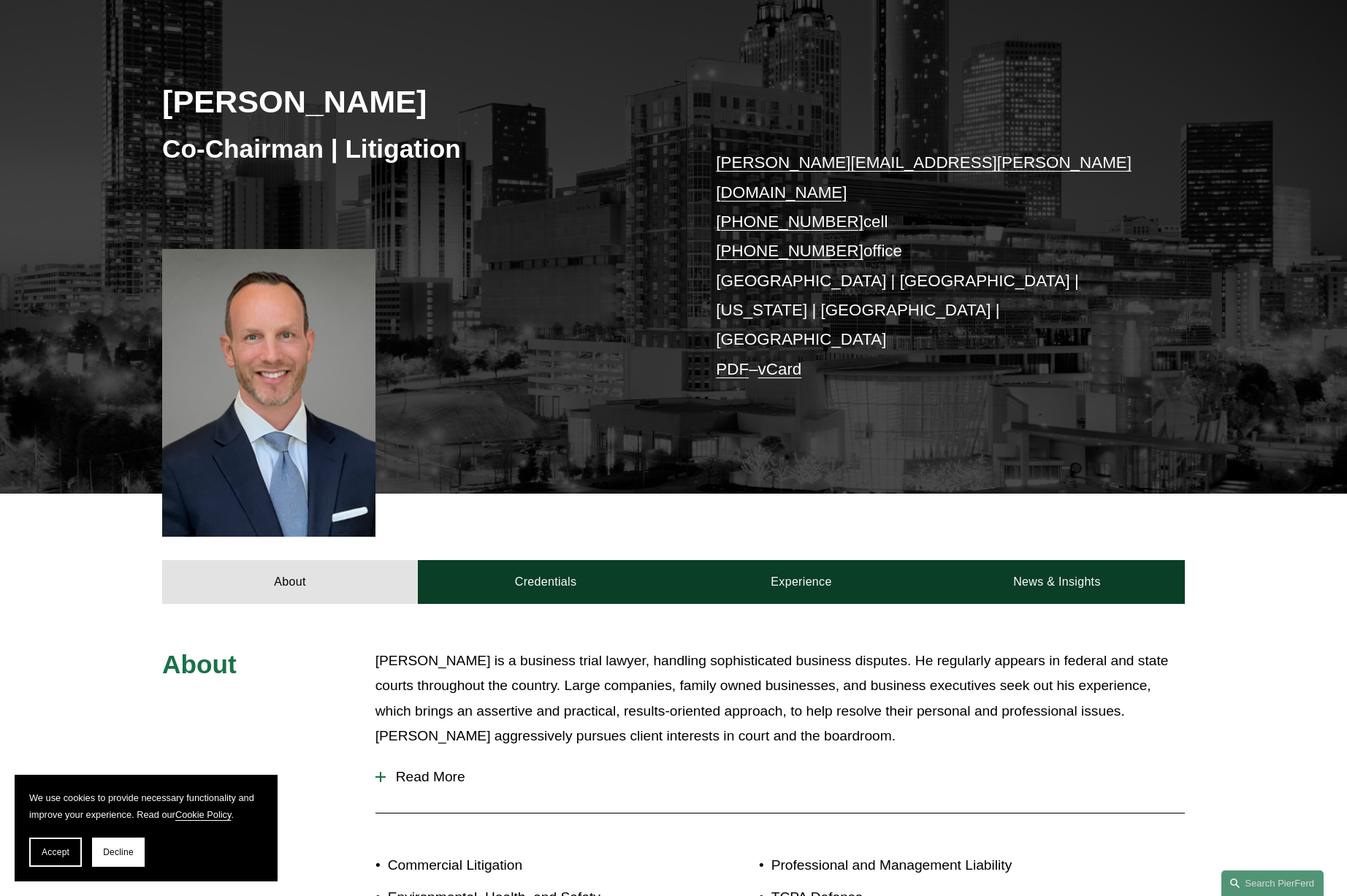
click at [444, 769] on span "Read More" at bounding box center [785, 777] width 799 height 16
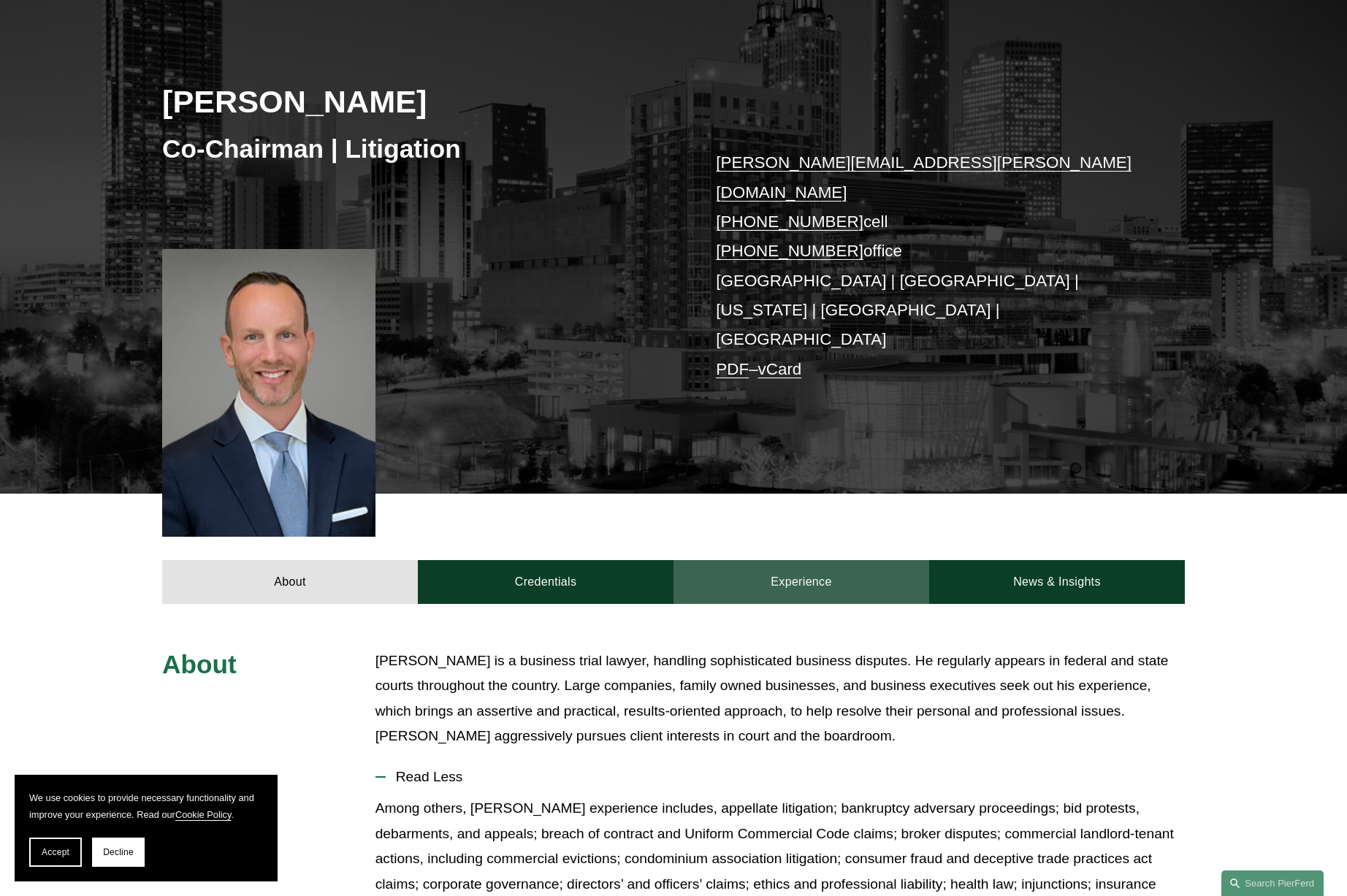
click at [813, 560] on link "Experience" at bounding box center [800, 582] width 255 height 44
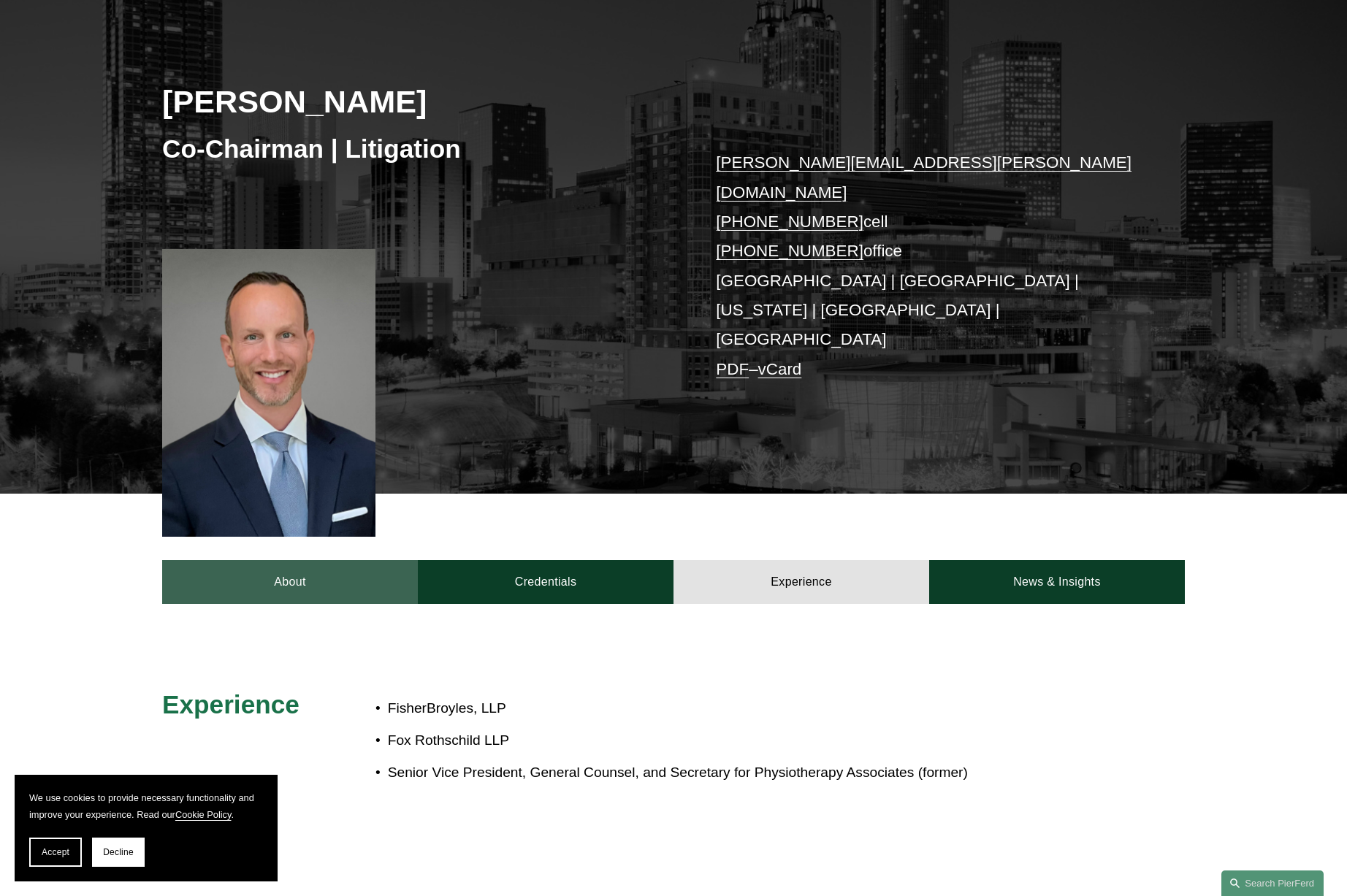
click at [303, 560] on link "About" at bounding box center [290, 582] width 255 height 44
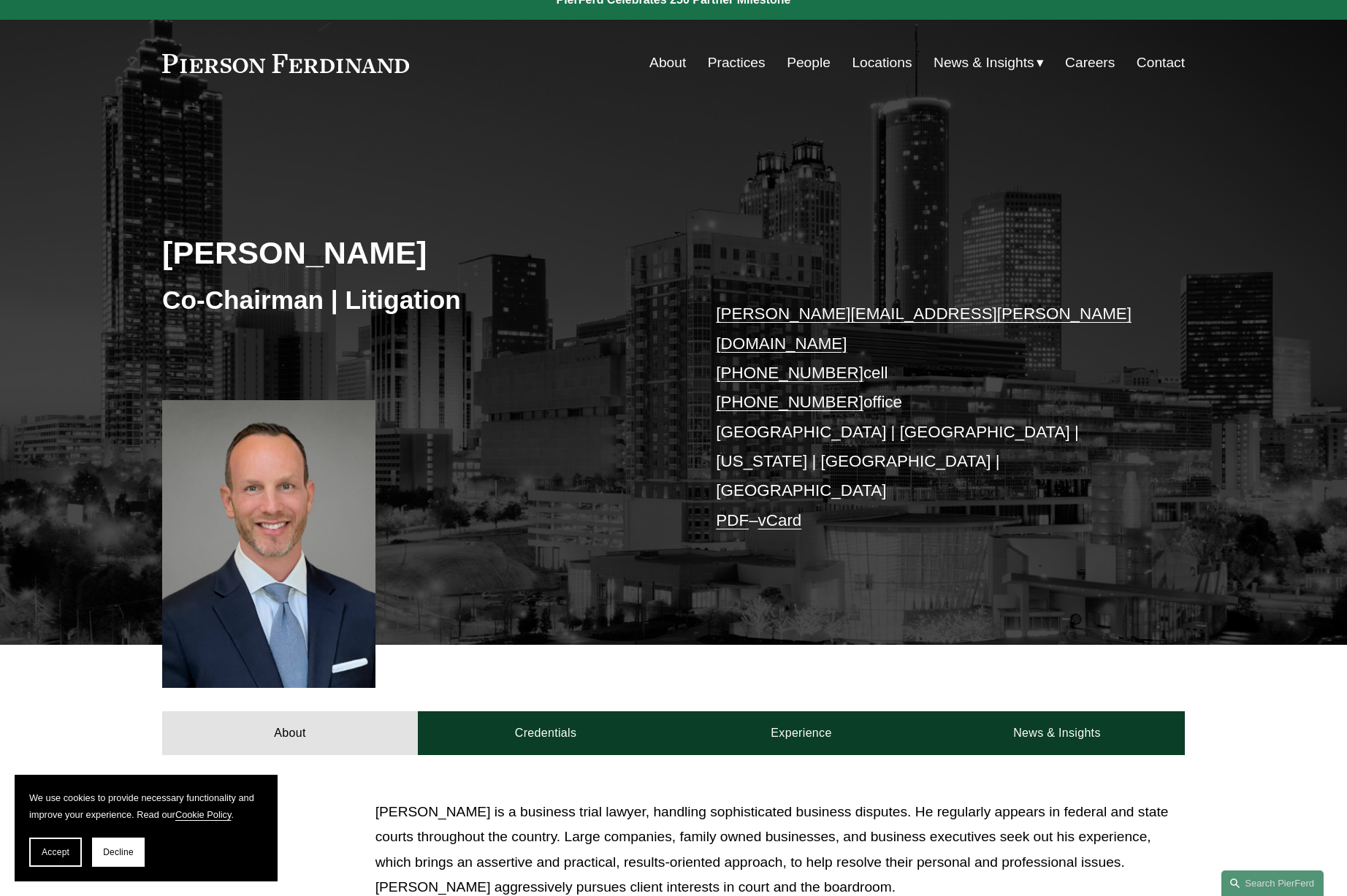
scroll to position [16, 0]
